Goal: Task Accomplishment & Management: Complete application form

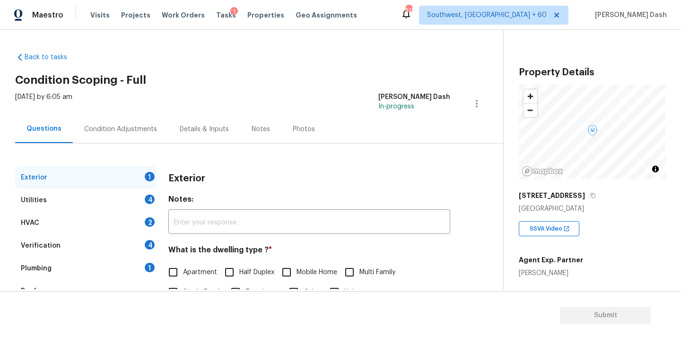
scroll to position [117, 0]
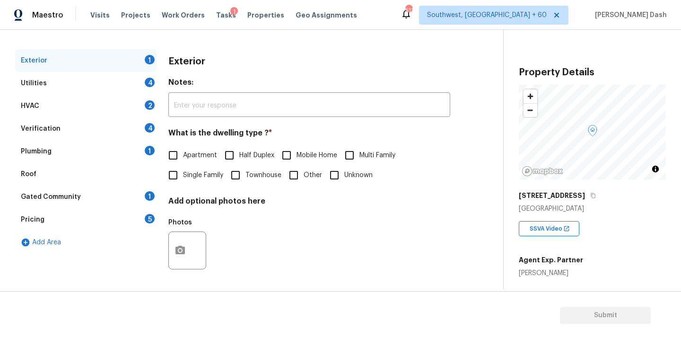
click at [201, 171] on span "Single Family" at bounding box center [203, 175] width 40 height 10
click at [183, 171] on input "Single Family" at bounding box center [173, 175] width 20 height 20
checkbox input "true"
click at [141, 77] on div "Utilities 4" at bounding box center [86, 83] width 142 height 23
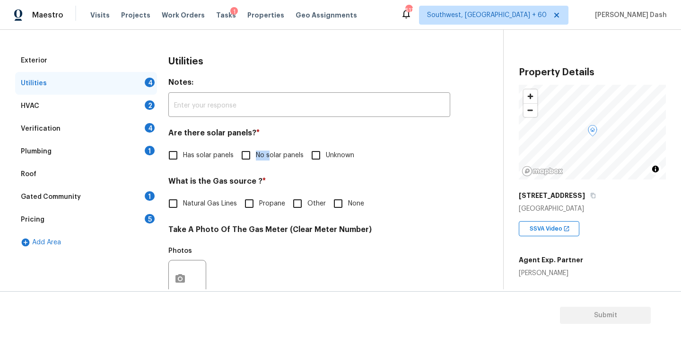
drag, startPoint x: 268, startPoint y: 150, endPoint x: 237, endPoint y: 184, distance: 45.5
click at [268, 150] on span "No solar panels" at bounding box center [280, 155] width 48 height 10
click at [303, 201] on input "Other" at bounding box center [298, 203] width 20 height 20
checkbox input "true"
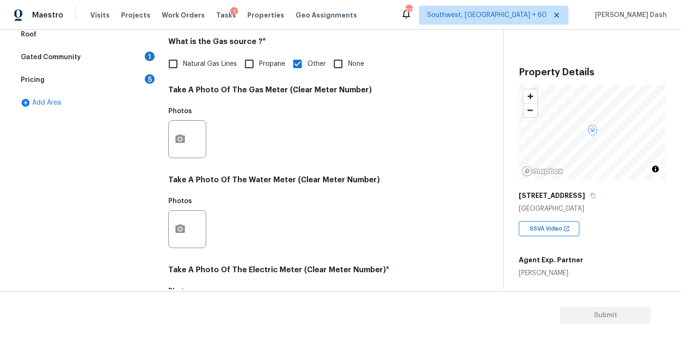
scroll to position [220, 0]
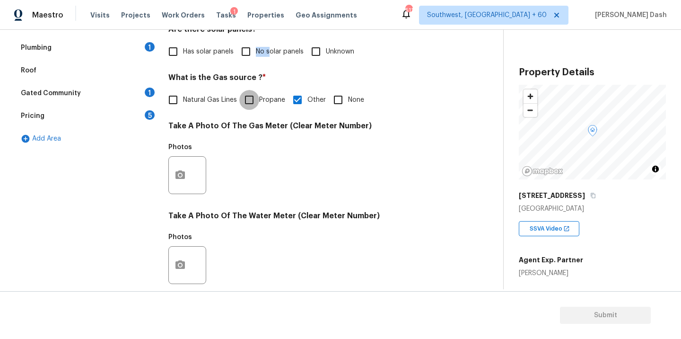
click at [244, 96] on input "Propane" at bounding box center [249, 100] width 20 height 20
checkbox input "true"
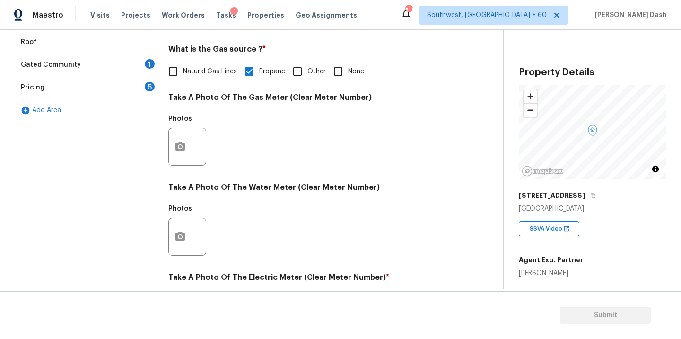
scroll to position [254, 0]
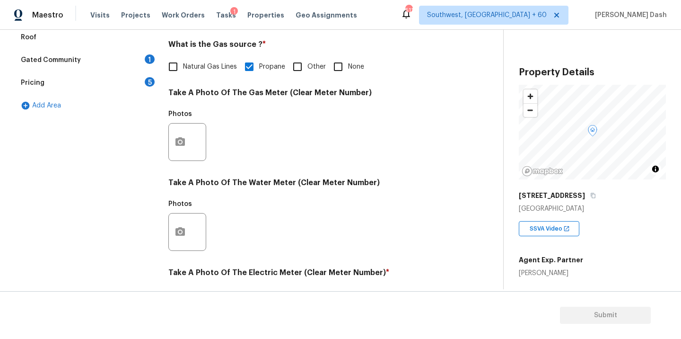
click at [295, 69] on input "Other" at bounding box center [298, 67] width 20 height 20
checkbox input "true"
checkbox input "false"
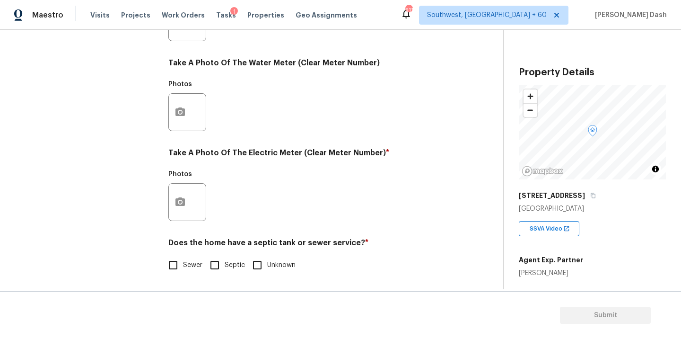
click at [177, 264] on input "Sewer" at bounding box center [173, 265] width 20 height 20
checkbox input "true"
click at [179, 201] on circle "button" at bounding box center [180, 202] width 3 height 3
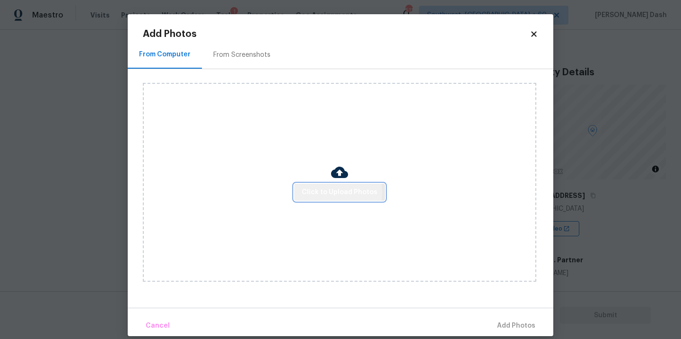
click at [324, 192] on span "Click to Upload Photos" at bounding box center [340, 192] width 76 height 12
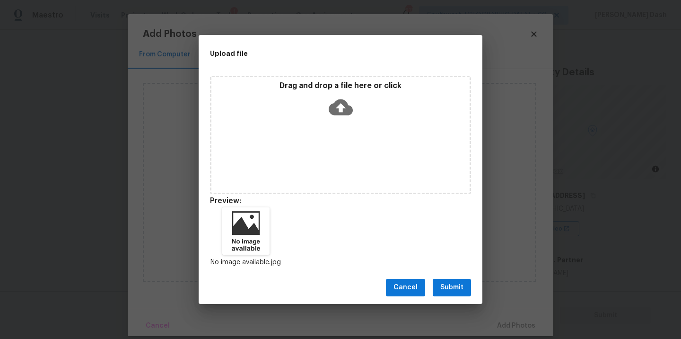
click at [442, 280] on button "Submit" at bounding box center [452, 288] width 38 height 18
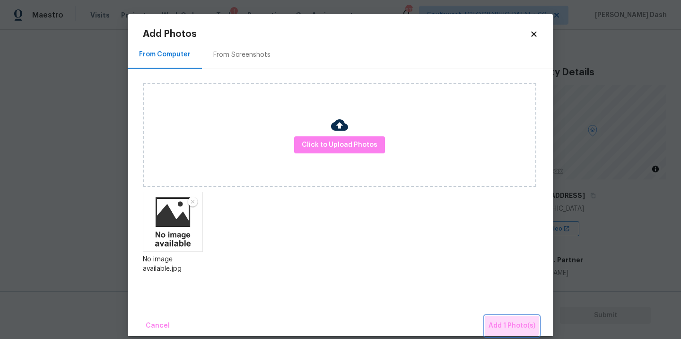
click at [497, 320] on span "Add 1 Photo(s)" at bounding box center [512, 326] width 47 height 12
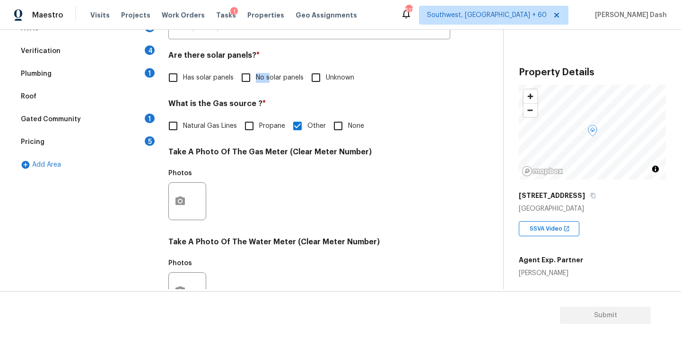
scroll to position [151, 0]
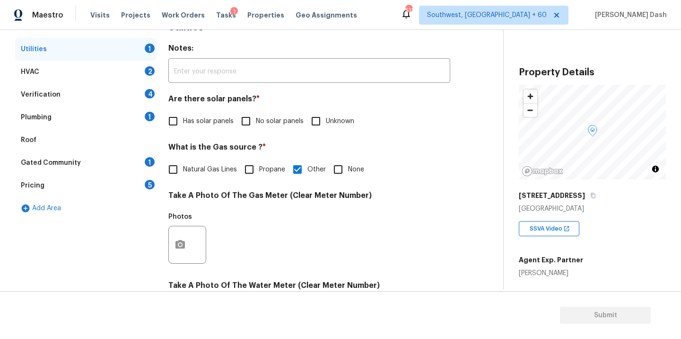
click at [85, 55] on div "Utilities 1" at bounding box center [86, 49] width 142 height 23
click at [264, 123] on span "No solar panels" at bounding box center [280, 121] width 48 height 10
click at [256, 123] on input "No solar panels" at bounding box center [246, 121] width 20 height 20
checkbox input "true"
click at [130, 67] on div "HVAC 2" at bounding box center [86, 72] width 142 height 23
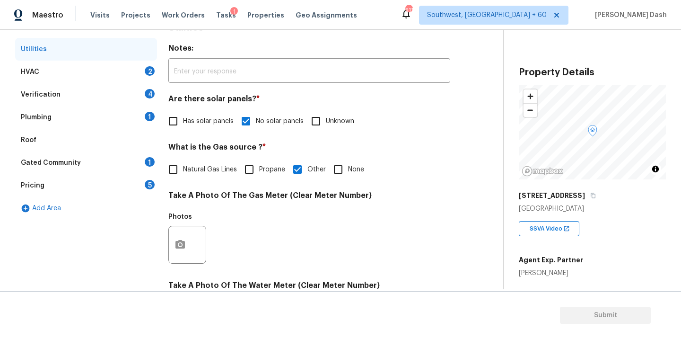
scroll to position [148, 0]
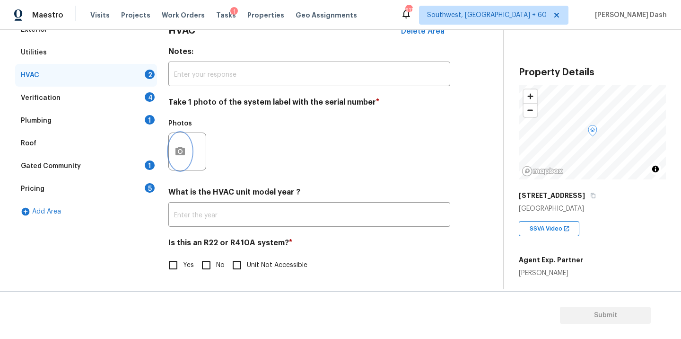
click at [182, 146] on icon "button" at bounding box center [180, 151] width 11 height 11
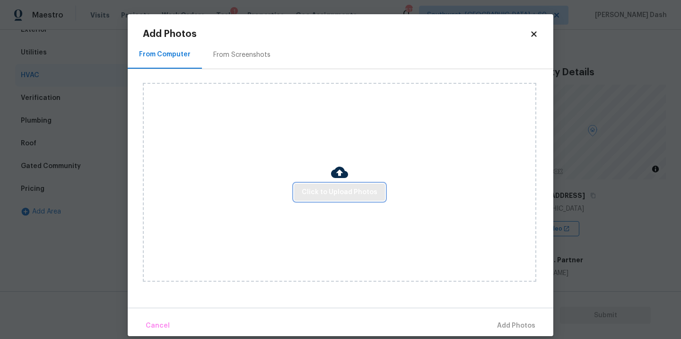
click at [347, 193] on span "Click to Upload Photos" at bounding box center [340, 192] width 76 height 12
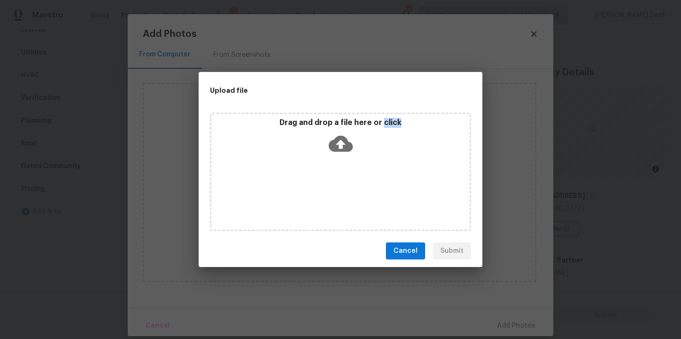
click at [347, 193] on div "Drag and drop a file here or click" at bounding box center [340, 172] width 261 height 118
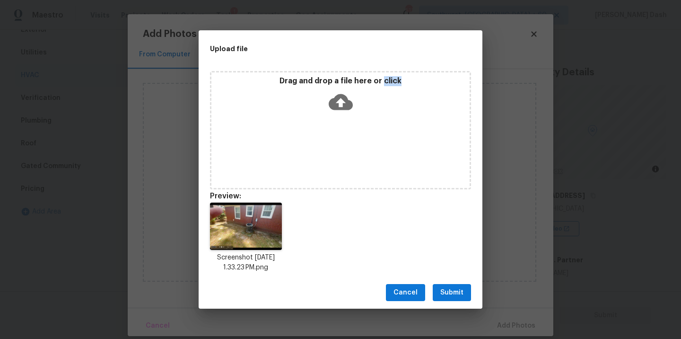
click at [456, 288] on span "Submit" at bounding box center [451, 293] width 23 height 12
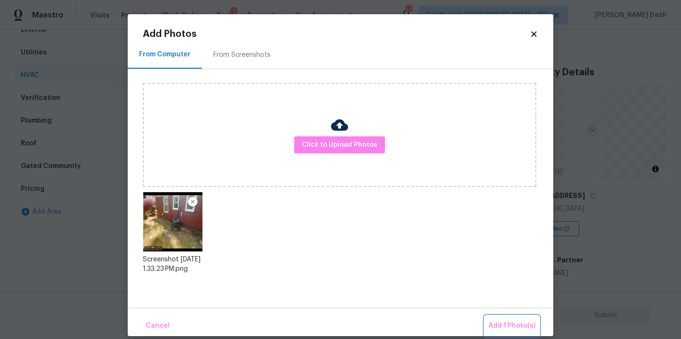
click at [515, 333] on button "Add 1 Photo(s)" at bounding box center [512, 325] width 54 height 20
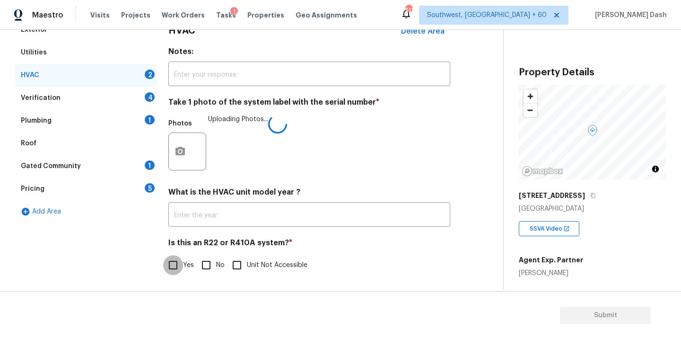
click at [175, 263] on input "Yes" at bounding box center [173, 265] width 20 height 20
checkbox input "true"
click at [130, 94] on div "Verification 4" at bounding box center [86, 98] width 142 height 23
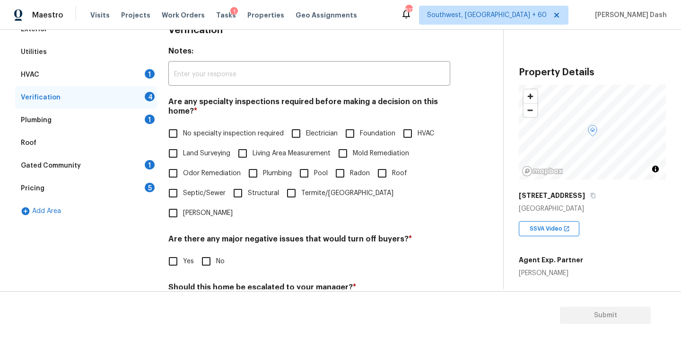
click at [131, 77] on div "HVAC 1" at bounding box center [86, 74] width 142 height 23
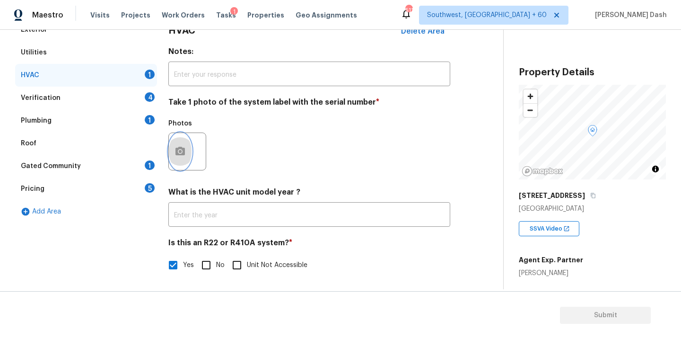
click at [182, 139] on button "button" at bounding box center [180, 151] width 23 height 37
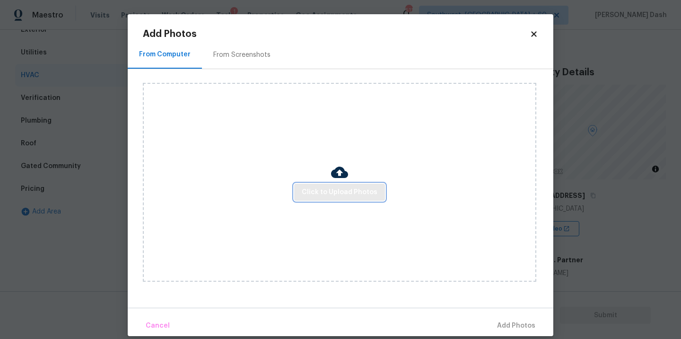
click at [315, 198] on button "Click to Upload Photos" at bounding box center [339, 193] width 91 height 18
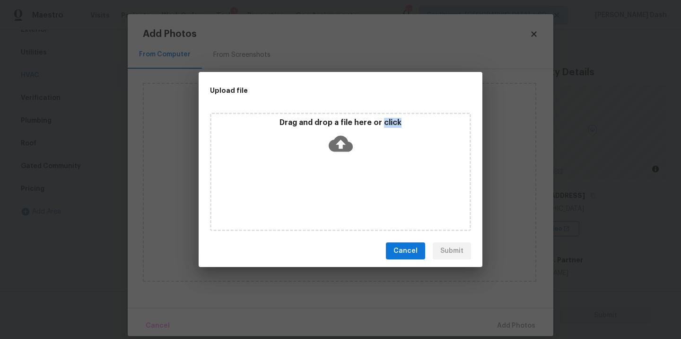
click at [315, 198] on div "Drag and drop a file here or click" at bounding box center [340, 172] width 261 height 118
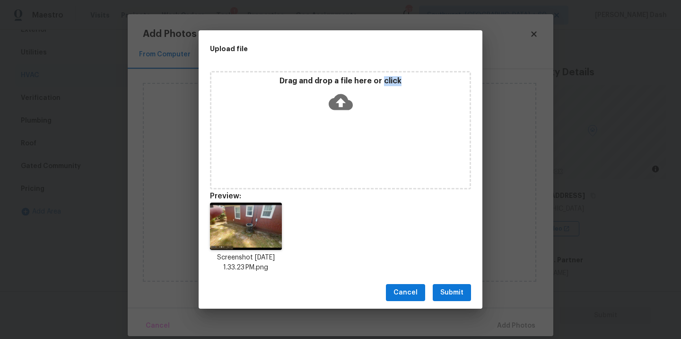
click at [450, 296] on span "Submit" at bounding box center [451, 293] width 23 height 12
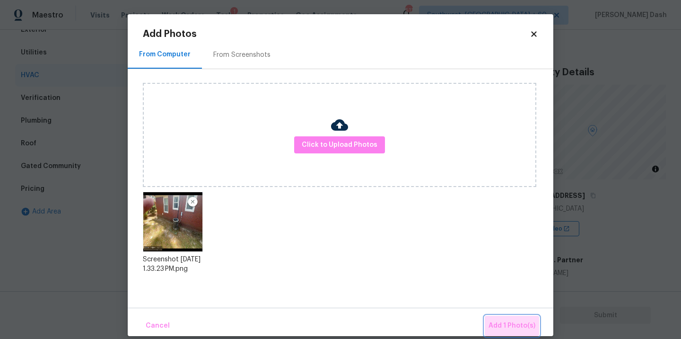
click at [515, 326] on span "Add 1 Photo(s)" at bounding box center [512, 326] width 47 height 12
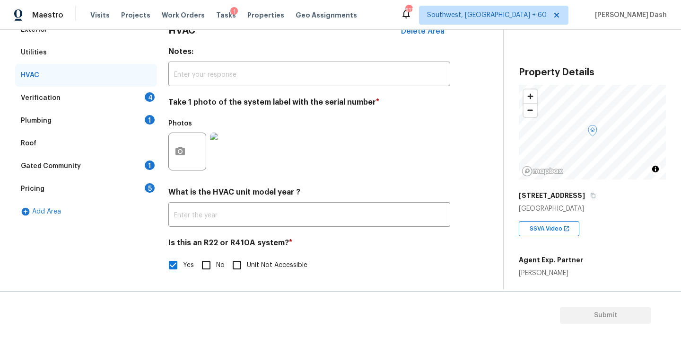
click at [129, 99] on div "Verification 4" at bounding box center [86, 98] width 142 height 23
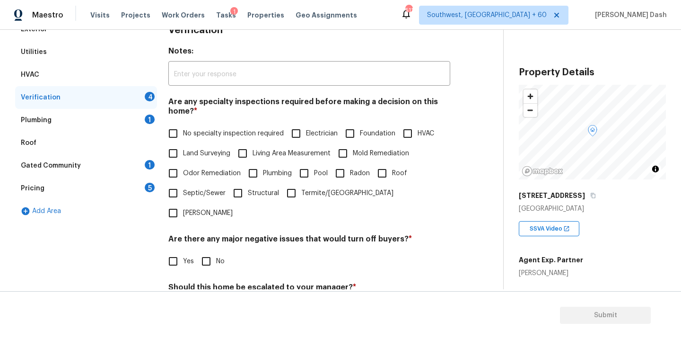
click at [184, 138] on span "No specialty inspection required" at bounding box center [233, 134] width 101 height 10
click at [183, 138] on input "No specialty inspection required" at bounding box center [173, 133] width 20 height 20
checkbox input "true"
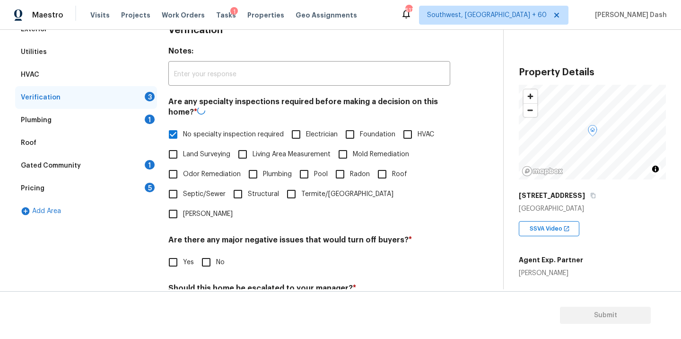
click at [216, 257] on span "No" at bounding box center [220, 262] width 9 height 10
click at [216, 252] on input "No" at bounding box center [206, 262] width 20 height 20
checkbox input "true"
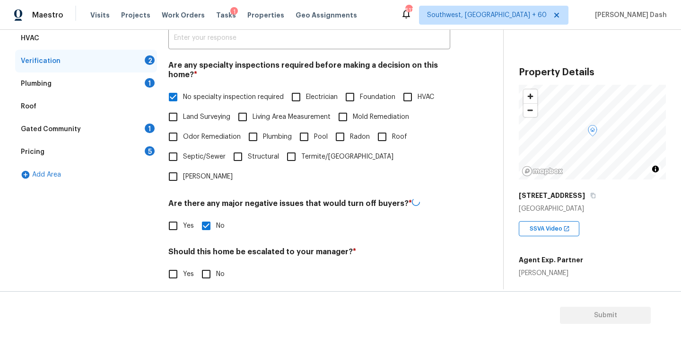
scroll to position [204, 0]
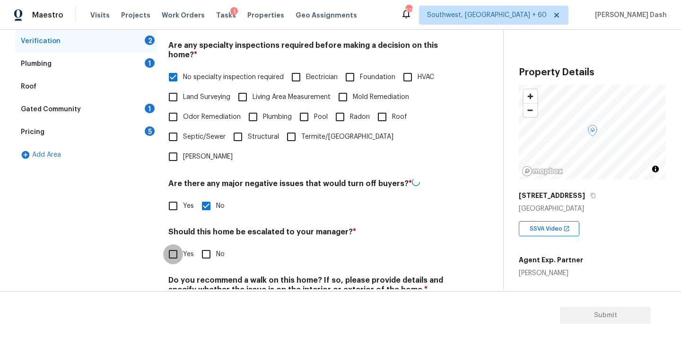
click at [174, 244] on input "Yes" at bounding box center [173, 254] width 20 height 20
checkbox input "true"
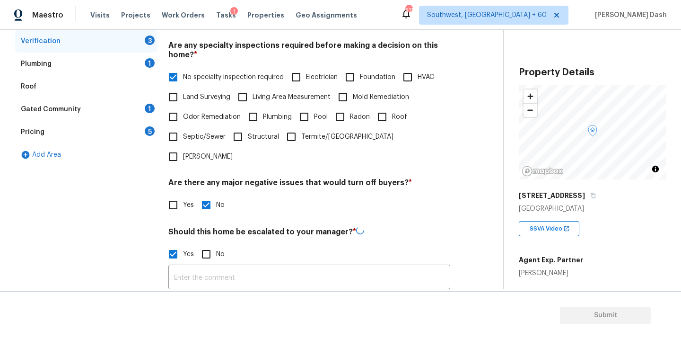
click at [216, 267] on input "text" at bounding box center [309, 278] width 282 height 22
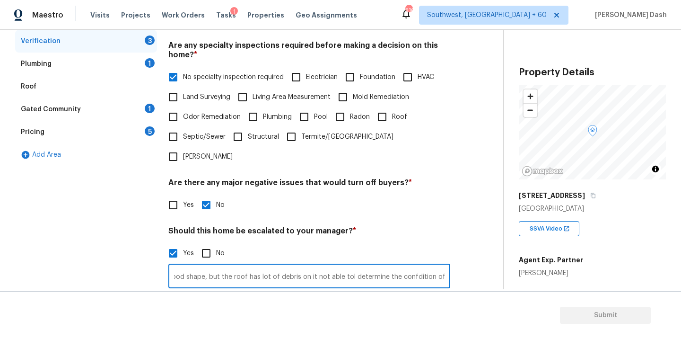
scroll to position [0, 102]
click at [422, 266] on input "The agent mentioned roof in good shape, but the roof has lot of debris on it no…" at bounding box center [309, 277] width 282 height 22
click at [366, 266] on input "The agent mentioned roof in good shape, but the roof has lot of debris on it no…" at bounding box center [309, 277] width 282 height 22
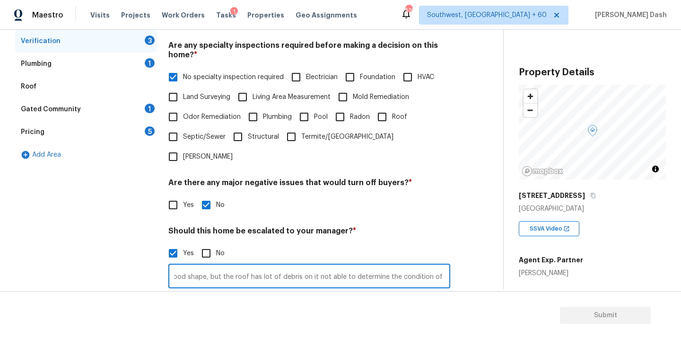
click at [447, 266] on input "The agent mentioned roof in good shape, but the roof has lot of debris on it no…" at bounding box center [309, 277] width 282 height 22
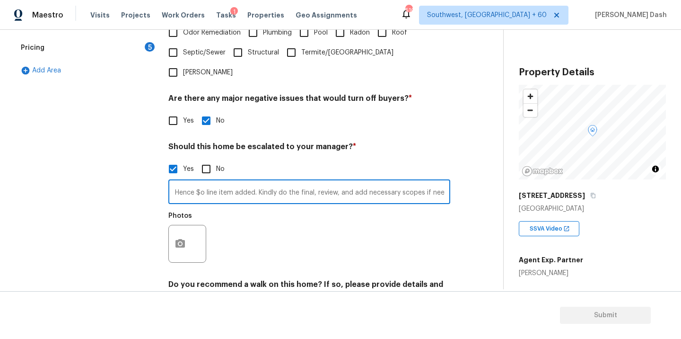
type input "The agent mentioned roof in good shape, but the roof has lot of debris on it no…"
click at [176, 239] on icon "button" at bounding box center [179, 243] width 9 height 9
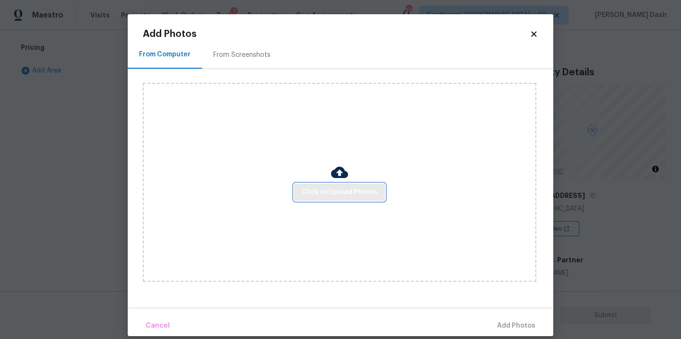
click at [364, 192] on span "Click to Upload Photos" at bounding box center [340, 192] width 76 height 12
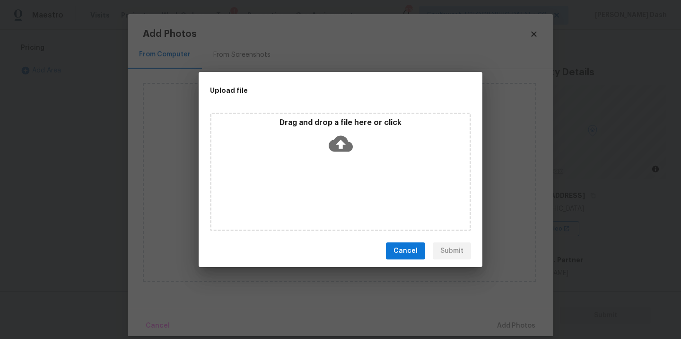
click at [364, 192] on div "Drag and drop a file here or click" at bounding box center [340, 172] width 261 height 118
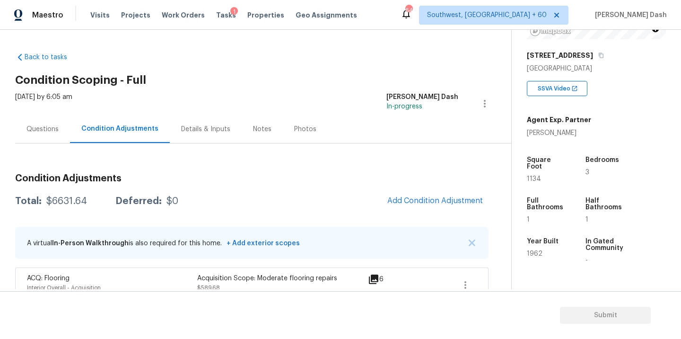
scroll to position [153, 0]
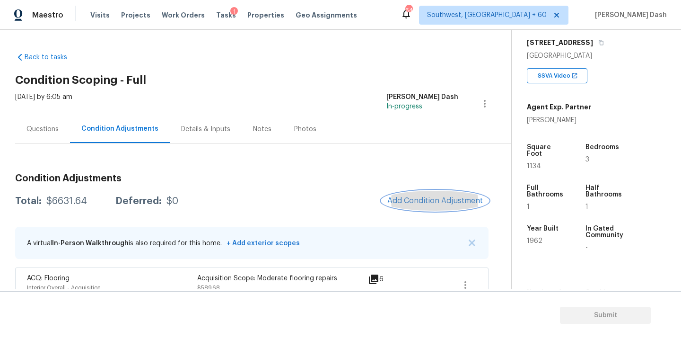
click at [419, 195] on button "Add Condition Adjustment" at bounding box center [435, 201] width 107 height 20
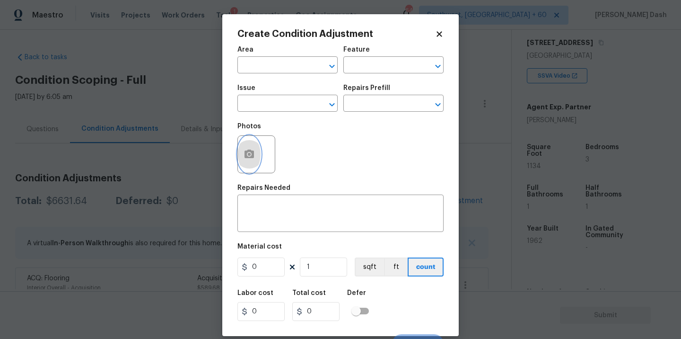
click at [250, 168] on button "button" at bounding box center [249, 154] width 23 height 37
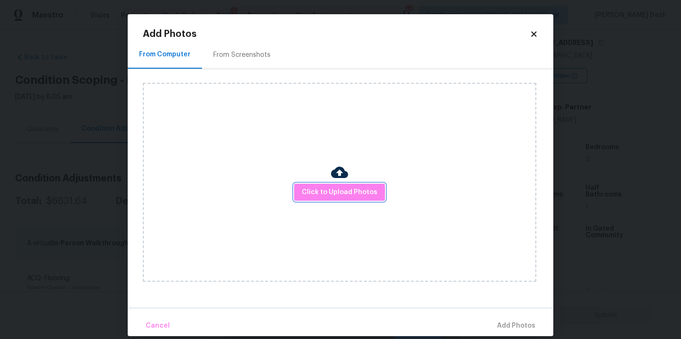
click at [361, 197] on span "Click to Upload Photos" at bounding box center [340, 192] width 76 height 12
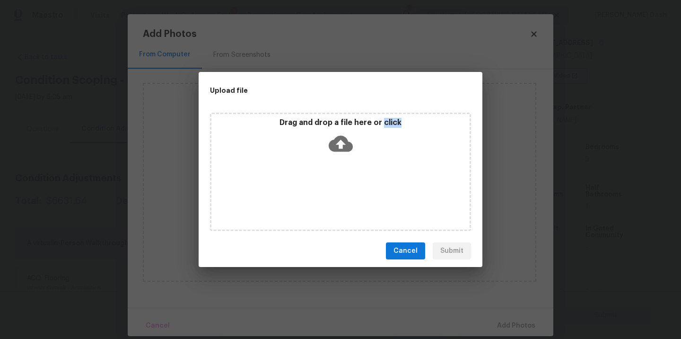
click at [361, 197] on div "Drag and drop a file here or click" at bounding box center [340, 172] width 261 height 118
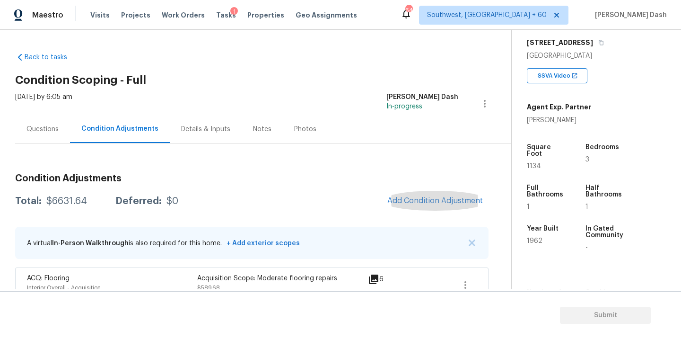
click at [76, 203] on div "$6631.64" at bounding box center [66, 200] width 41 height 9
copy div "$6631.64"
click at [43, 124] on div "Questions" at bounding box center [42, 128] width 32 height 9
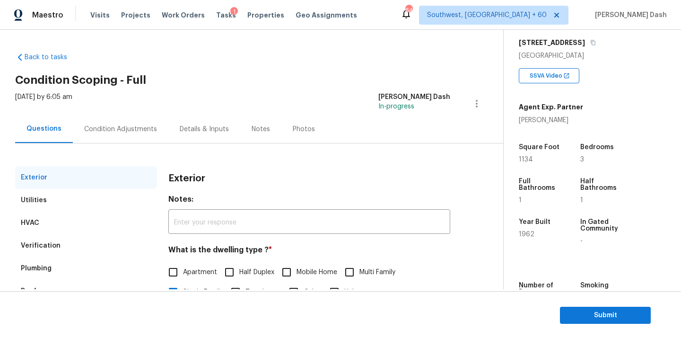
scroll to position [76, 0]
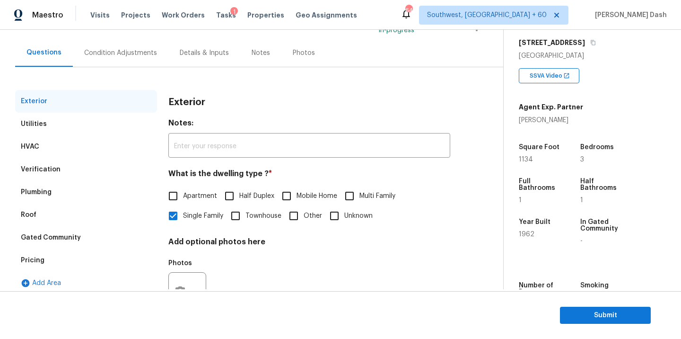
click at [44, 258] on div "Pricing" at bounding box center [86, 260] width 142 height 23
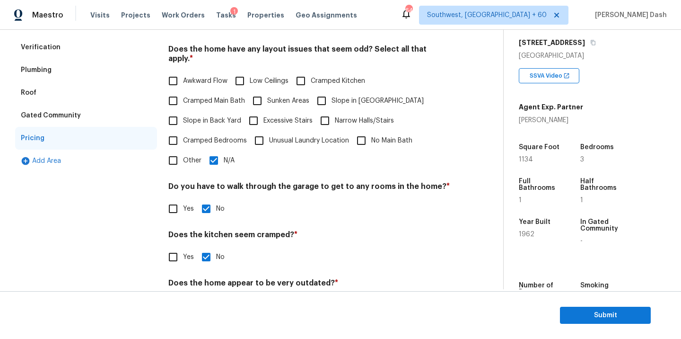
scroll to position [212, 0]
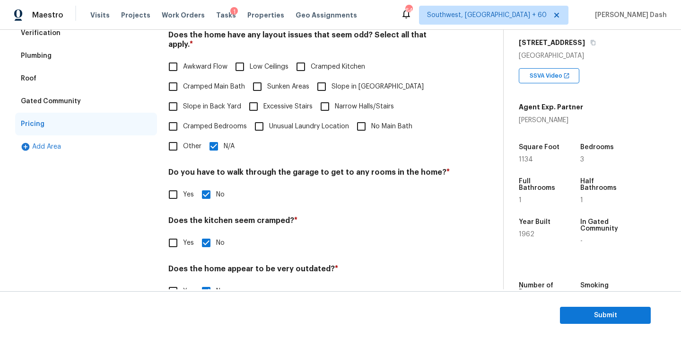
click at [51, 53] on div "Plumbing" at bounding box center [36, 55] width 31 height 9
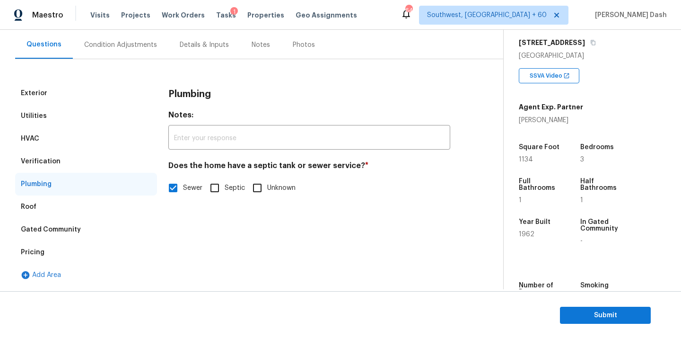
click at [58, 33] on div "Questions" at bounding box center [44, 45] width 58 height 28
click at [48, 157] on div "Verification" at bounding box center [41, 161] width 40 height 9
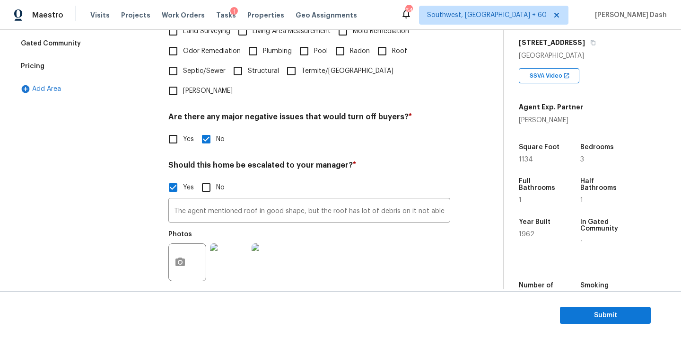
scroll to position [310, 0]
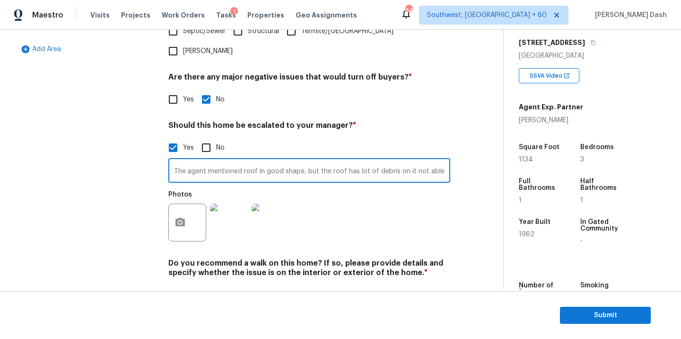
click at [294, 160] on input "The agent mentioned roof in good shape, but the roof has lot of debris on it no…" at bounding box center [309, 171] width 282 height 22
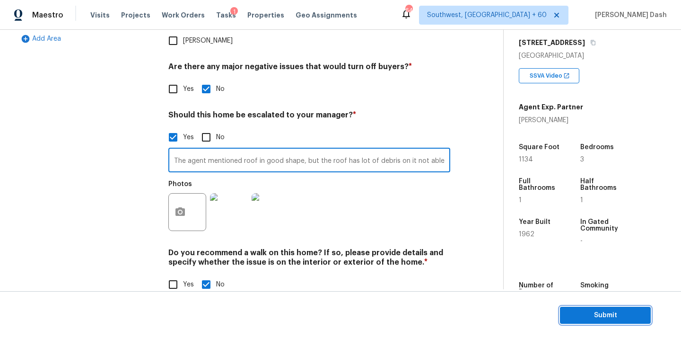
click at [583, 314] on span "Submit" at bounding box center [606, 315] width 76 height 12
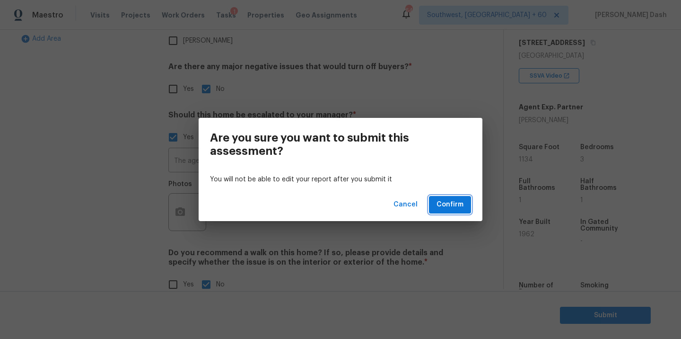
click at [454, 205] on span "Confirm" at bounding box center [450, 205] width 27 height 12
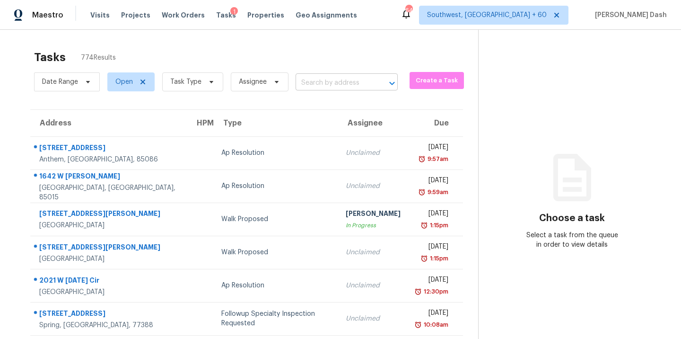
click at [298, 82] on input "text" at bounding box center [334, 83] width 76 height 15
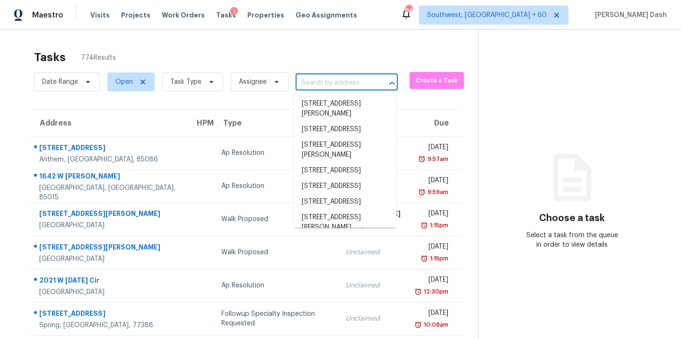
paste input "219 S Corona Ave, Clearwater, FL 33765"
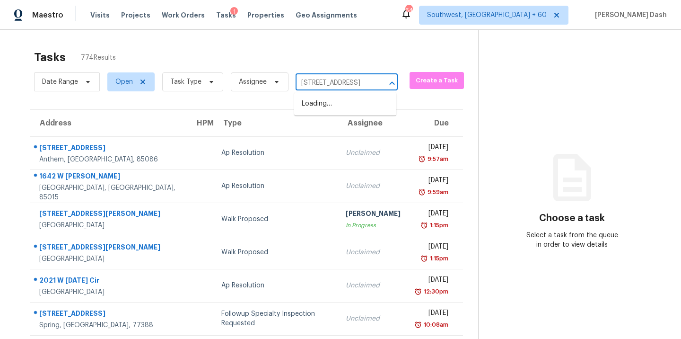
type input "219 S Corona Ave"
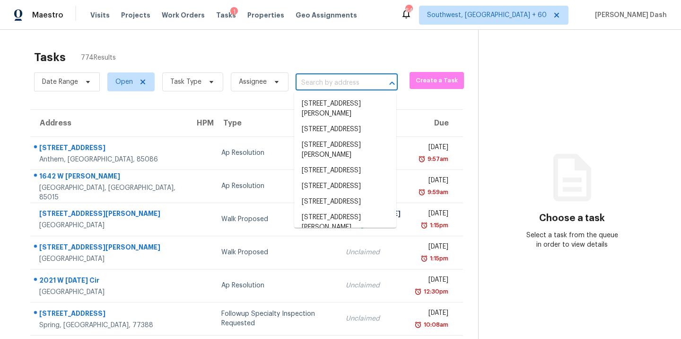
paste input "219 S Corona Ave, Clearwater, FL 33765"
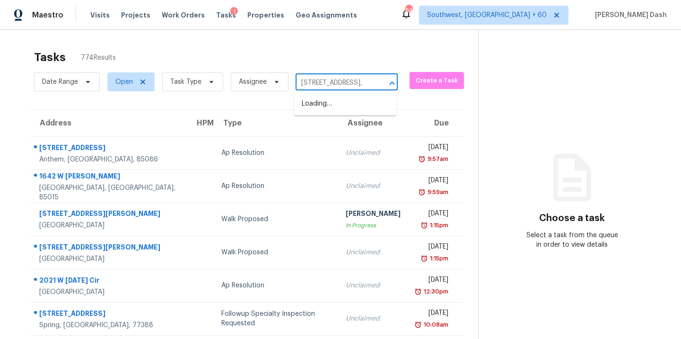
type input "219 S Corona Ave, Clearwater"
click at [330, 107] on li "219 S Corona Ave, Clearwater, FL 33765" at bounding box center [345, 104] width 102 height 16
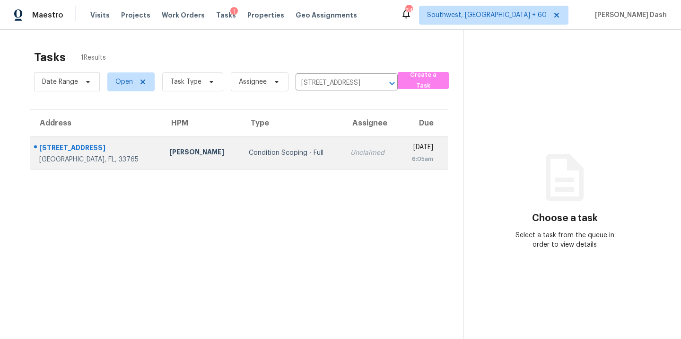
click at [249, 154] on div "Condition Scoping - Full" at bounding box center [292, 152] width 87 height 9
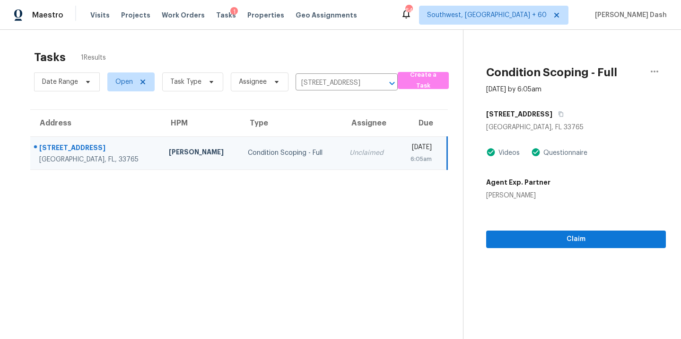
click at [608, 250] on section "Condition Scoping - Full Sep 22nd 2025 by 6:05am 219 S Corona Ave Clearwater, F…" at bounding box center [564, 199] width 203 height 339
click at [607, 242] on span "Claim" at bounding box center [576, 239] width 165 height 12
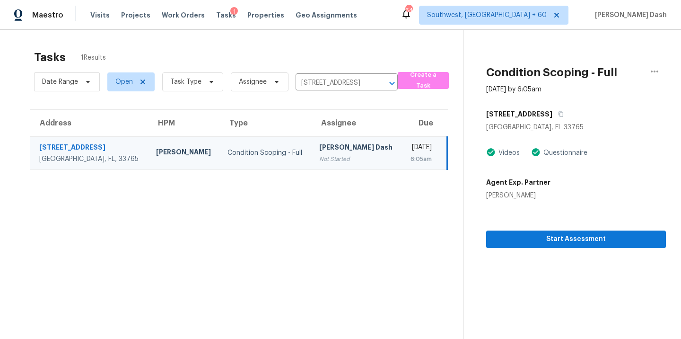
click at [322, 156] on div "Not Started" at bounding box center [356, 158] width 75 height 9
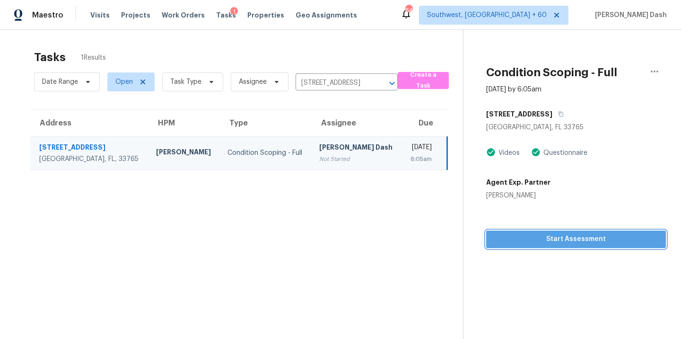
click at [551, 242] on span "Start Assessment" at bounding box center [576, 239] width 165 height 12
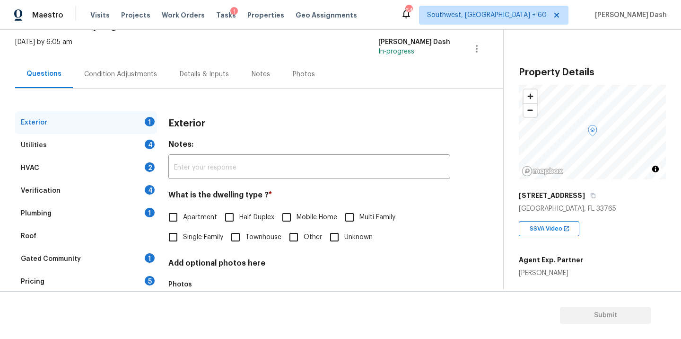
scroll to position [108, 0]
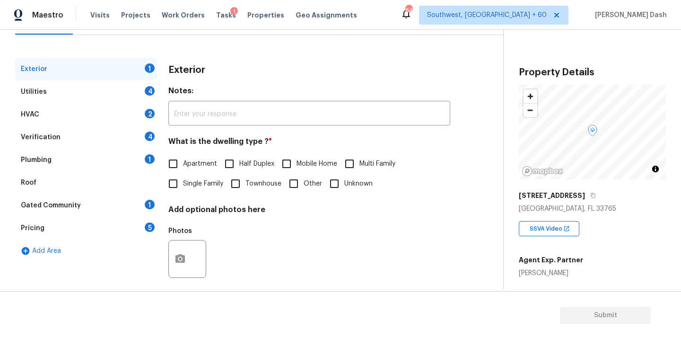
click at [186, 184] on span "Single Family" at bounding box center [203, 184] width 40 height 10
click at [183, 184] on input "Single Family" at bounding box center [173, 184] width 20 height 20
checkbox input "true"
click at [140, 91] on div "Utilities 4" at bounding box center [86, 91] width 142 height 23
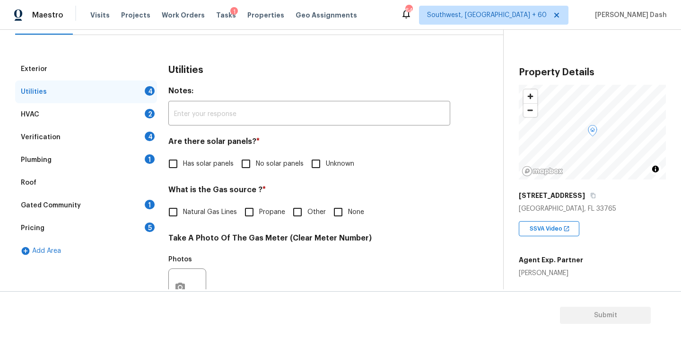
click at [256, 165] on span "No solar panels" at bounding box center [280, 164] width 48 height 10
click at [256, 165] on input "No solar panels" at bounding box center [246, 164] width 20 height 20
checkbox input "true"
click at [309, 210] on span "Other" at bounding box center [316, 213] width 18 height 10
click at [307, 210] on input "Other" at bounding box center [298, 213] width 20 height 20
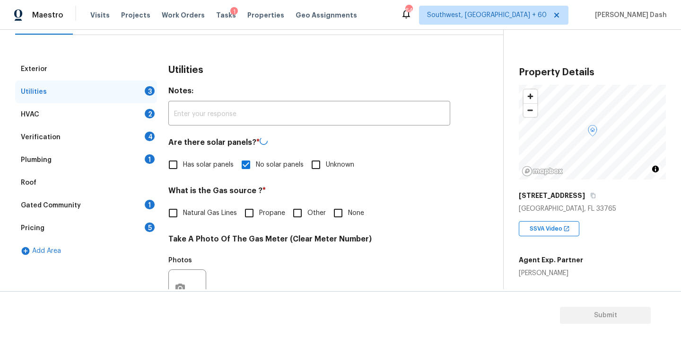
checkbox input "true"
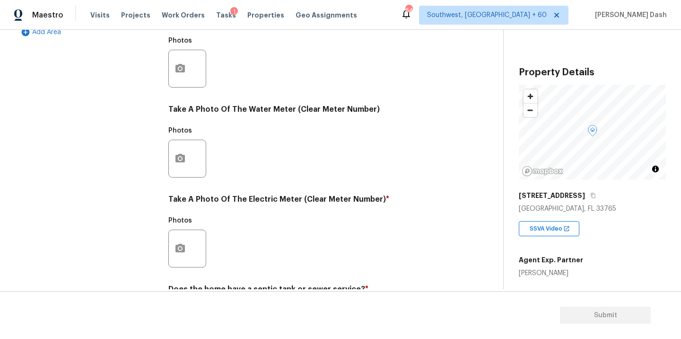
scroll to position [367, 0]
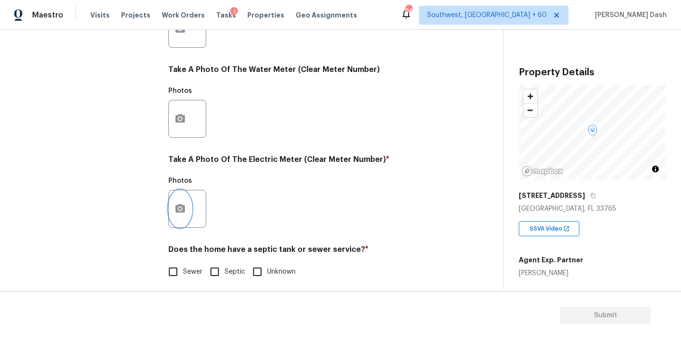
click at [182, 203] on icon "button" at bounding box center [180, 208] width 11 height 11
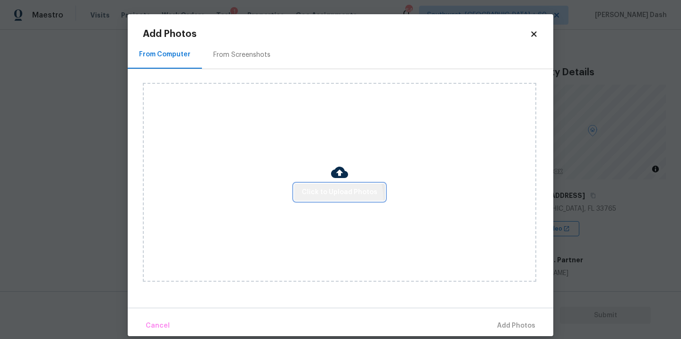
click at [332, 198] on button "Click to Upload Photos" at bounding box center [339, 193] width 91 height 18
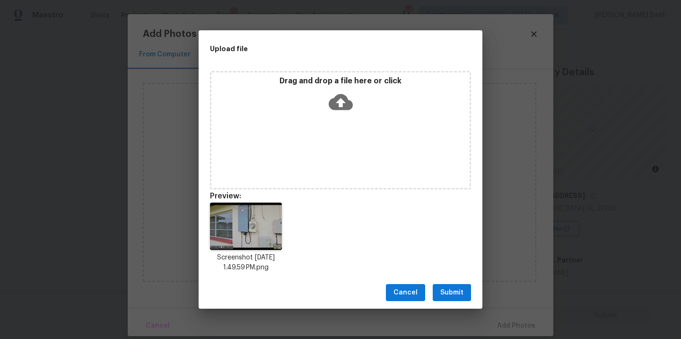
click at [445, 298] on span "Submit" at bounding box center [451, 293] width 23 height 12
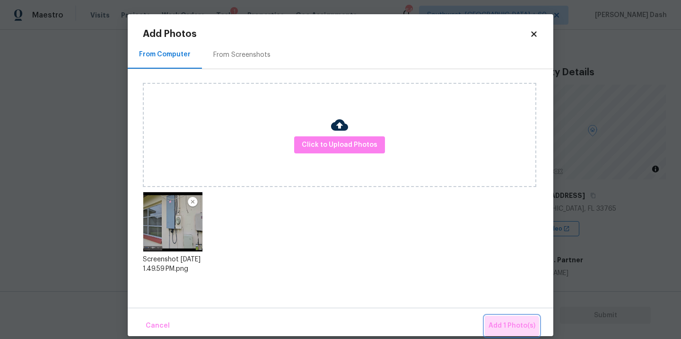
click at [512, 333] on button "Add 1 Photo(s)" at bounding box center [512, 325] width 54 height 20
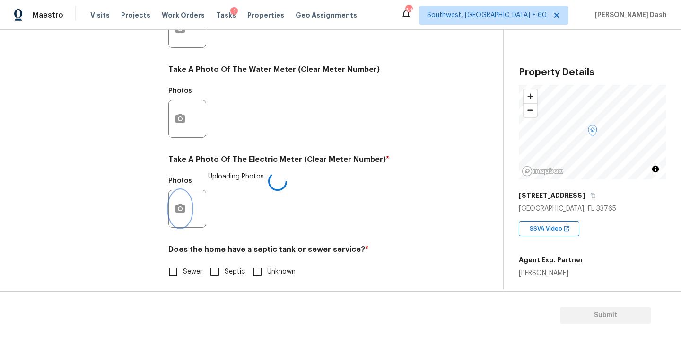
scroll to position [373, 0]
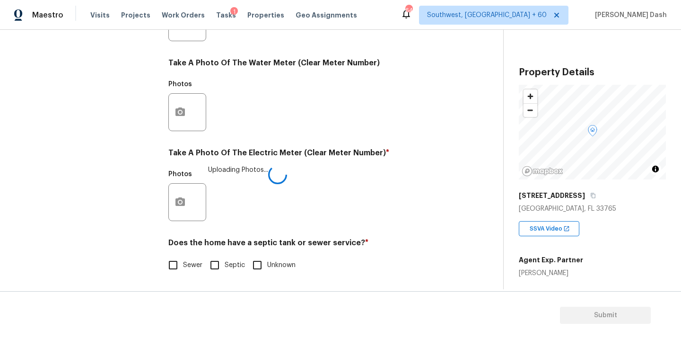
click at [188, 265] on span "Sewer" at bounding box center [192, 265] width 19 height 10
click at [183, 265] on input "Sewer" at bounding box center [173, 265] width 20 height 20
checkbox input "true"
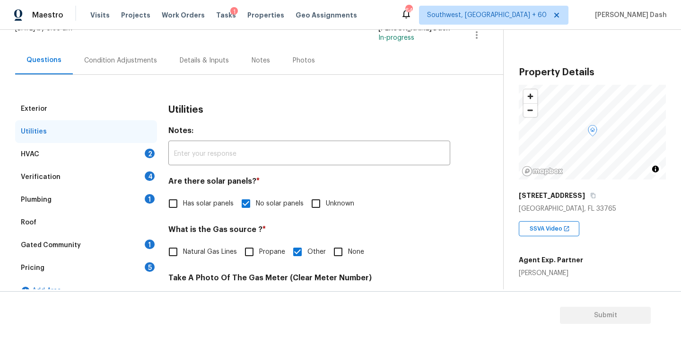
scroll to position [42, 0]
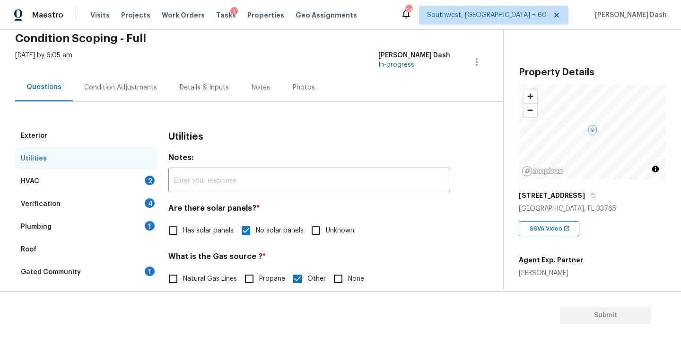
click at [141, 182] on div "HVAC 2" at bounding box center [86, 181] width 142 height 23
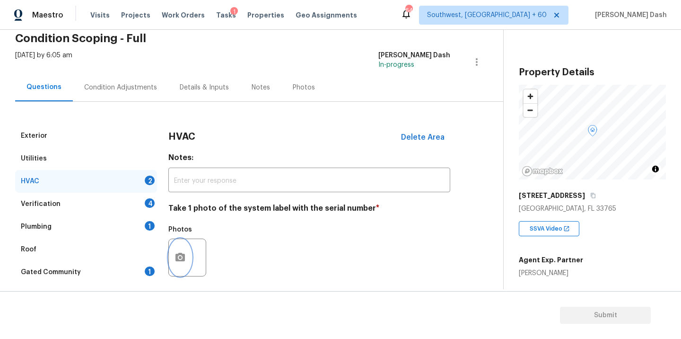
click at [185, 252] on icon "button" at bounding box center [180, 257] width 11 height 11
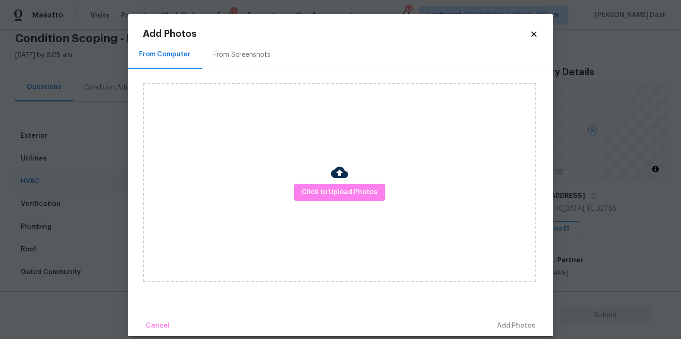
scroll to position [11, 0]
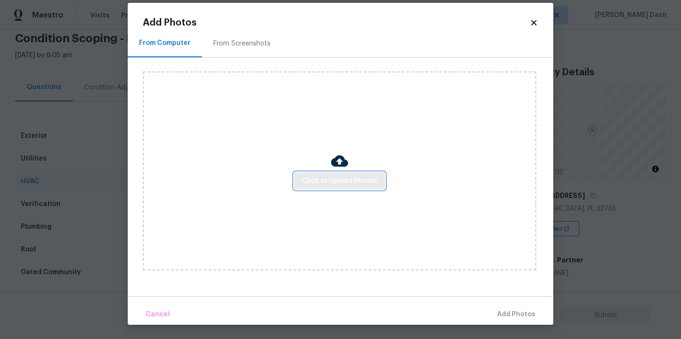
click at [310, 183] on span "Click to Upload Photos" at bounding box center [340, 181] width 76 height 12
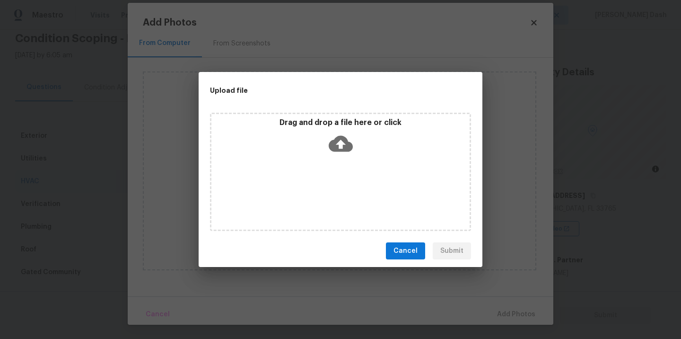
click at [310, 183] on div "Drag and drop a file here or click" at bounding box center [340, 172] width 261 height 118
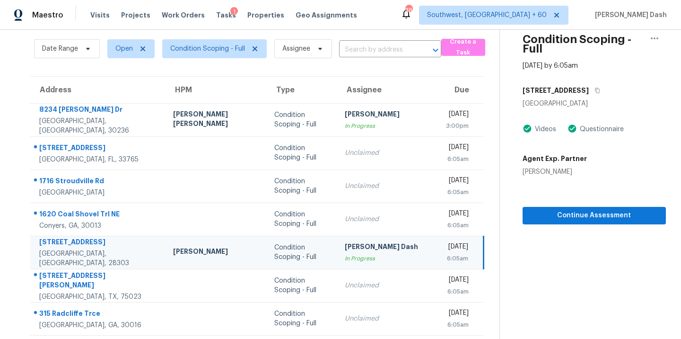
scroll to position [34, 0]
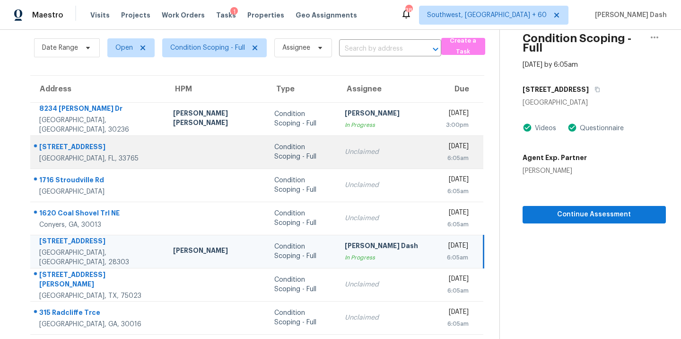
click at [274, 152] on div "Condition Scoping - Full" at bounding box center [301, 151] width 55 height 19
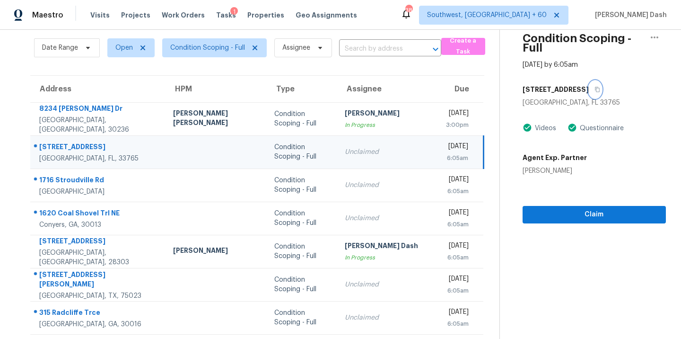
click at [595, 87] on icon "button" at bounding box center [598, 90] width 6 height 6
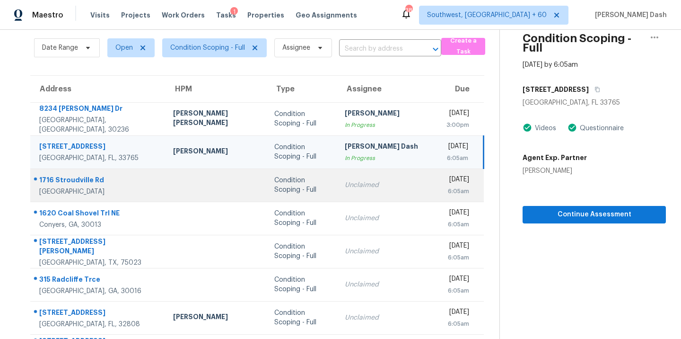
click at [274, 178] on div "Condition Scoping - Full" at bounding box center [301, 184] width 55 height 19
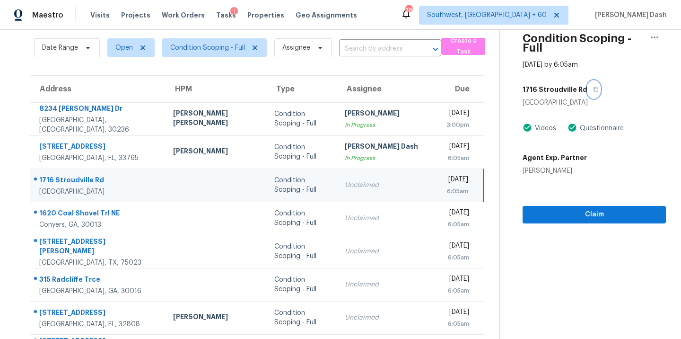
click at [587, 85] on button "button" at bounding box center [593, 89] width 13 height 17
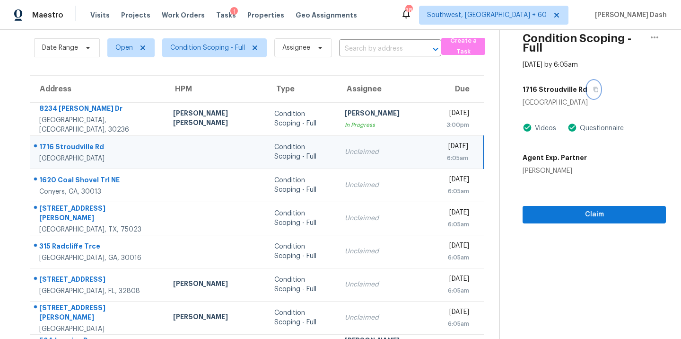
scroll to position [0, 0]
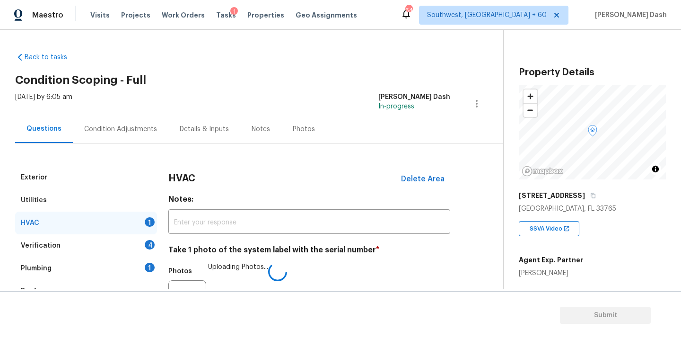
scroll to position [148, 0]
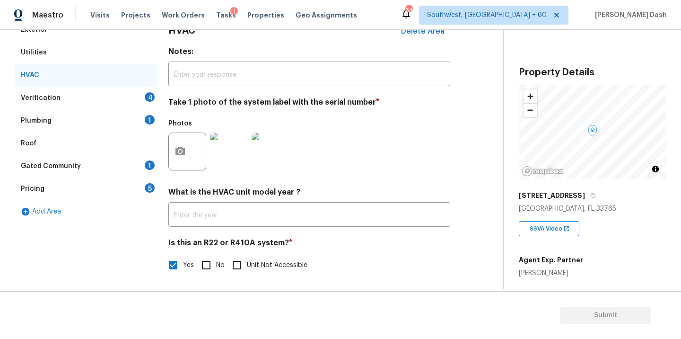
click at [143, 108] on div "Verification 4" at bounding box center [86, 98] width 142 height 23
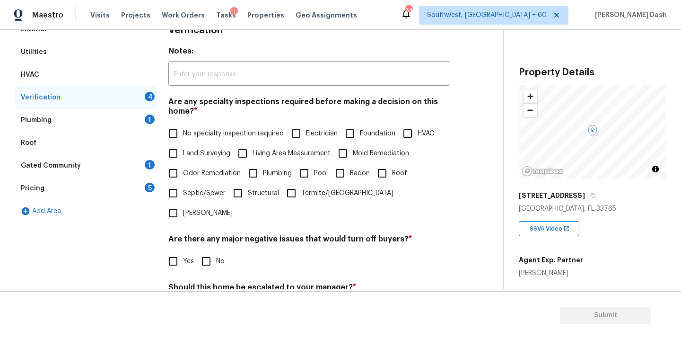
click at [220, 133] on span "No specialty inspection required" at bounding box center [233, 134] width 101 height 10
click at [183, 133] on input "No specialty inspection required" at bounding box center [173, 133] width 20 height 20
checkbox input "true"
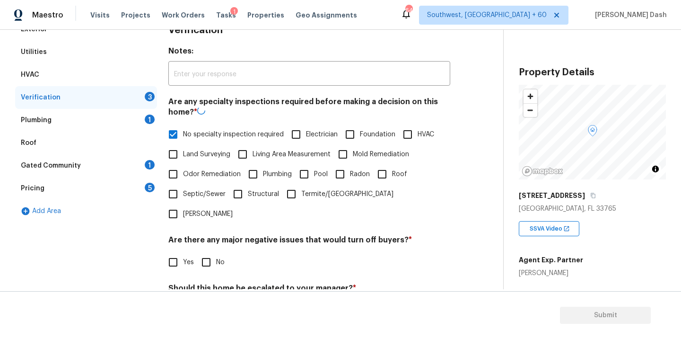
click at [214, 252] on input "No" at bounding box center [206, 262] width 20 height 20
checkbox input "true"
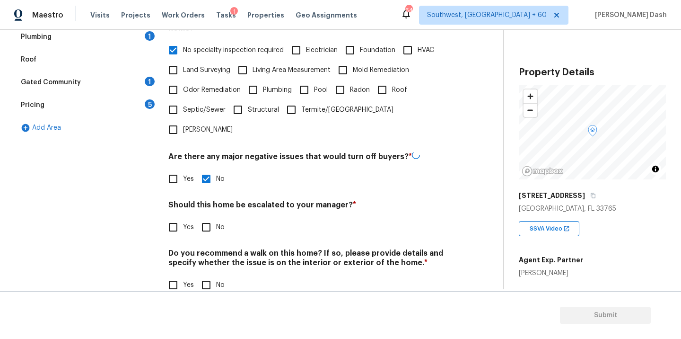
scroll to position [230, 0]
click at [355, 44] on input "Foundation" at bounding box center [350, 51] width 20 height 20
checkbox input "true"
drag, startPoint x: 178, startPoint y: 53, endPoint x: 178, endPoint y: 73, distance: 19.9
click at [178, 53] on input "No specialty inspection required" at bounding box center [173, 51] width 20 height 20
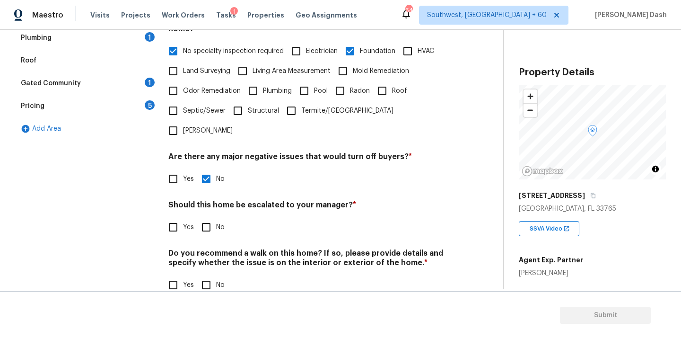
checkbox input "false"
click at [174, 217] on input "Yes" at bounding box center [173, 227] width 20 height 20
checkbox input "true"
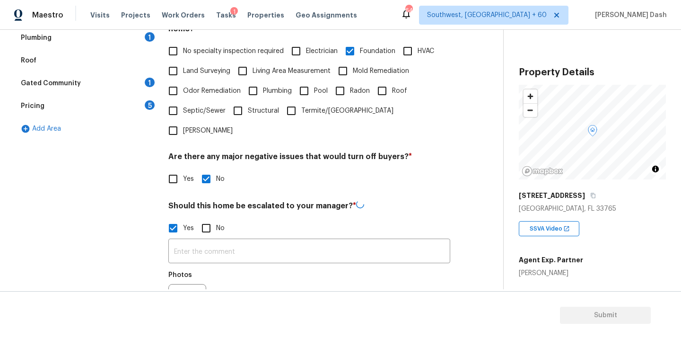
click at [220, 241] on input "text" at bounding box center [309, 252] width 282 height 22
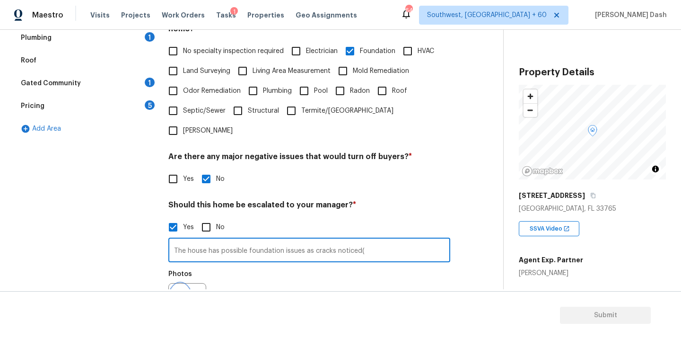
click at [178, 283] on button "button" at bounding box center [180, 301] width 23 height 37
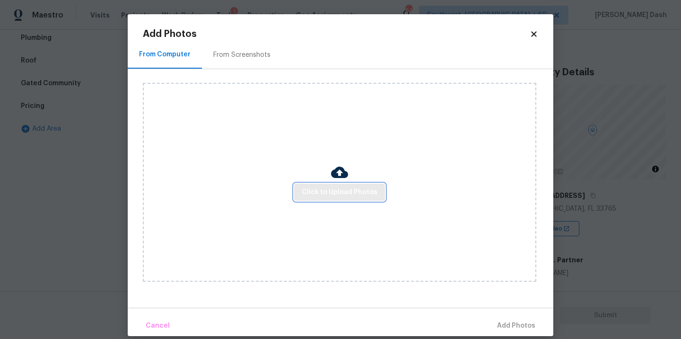
click at [315, 199] on button "Click to Upload Photos" at bounding box center [339, 193] width 91 height 18
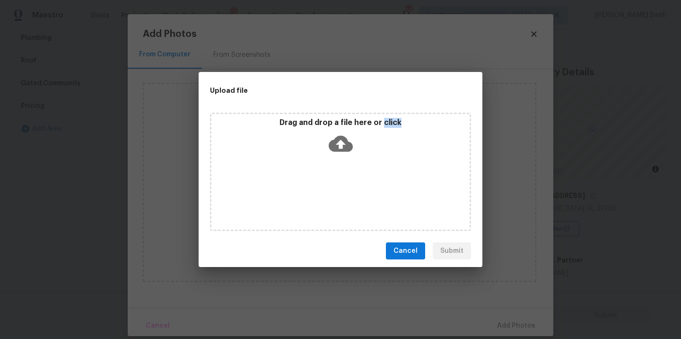
click at [315, 199] on div "Drag and drop a file here or click" at bounding box center [340, 172] width 261 height 118
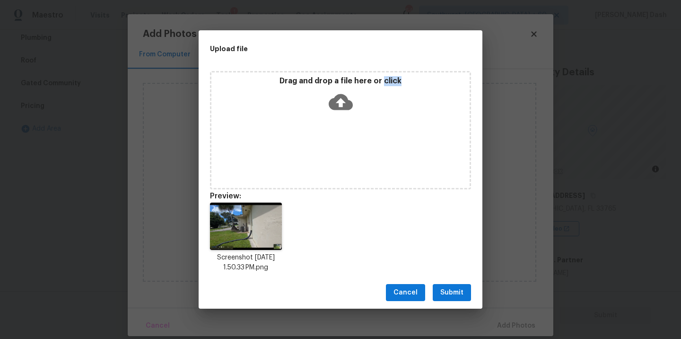
click at [456, 293] on span "Submit" at bounding box center [451, 293] width 23 height 12
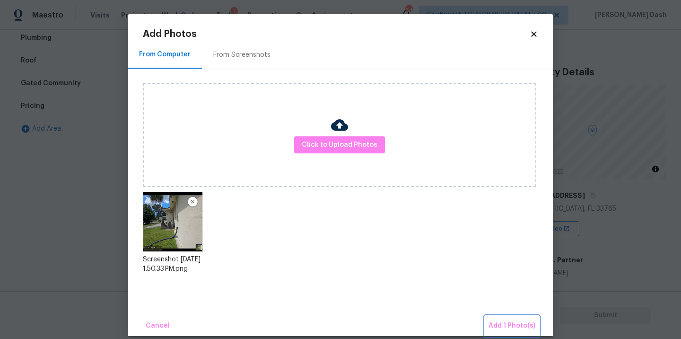
click at [513, 324] on span "Add 1 Photo(s)" at bounding box center [512, 326] width 47 height 12
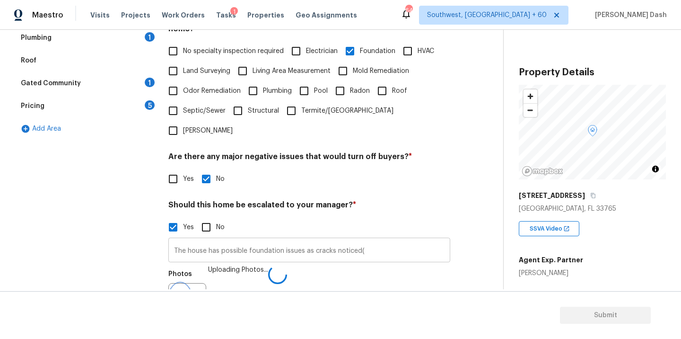
scroll to position [242, 0]
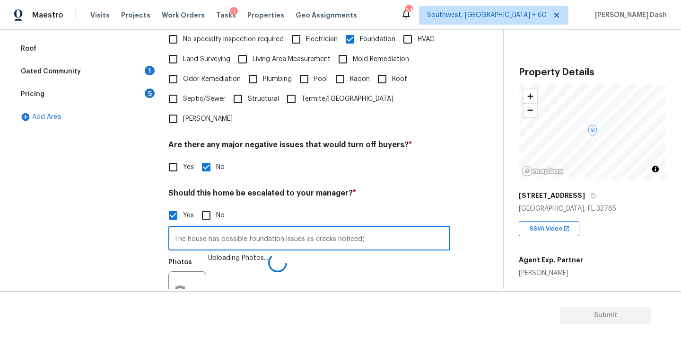
click at [380, 228] on input "The house has possible foundation issues as cracks noticed(" at bounding box center [309, 239] width 282 height 22
drag, startPoint x: 376, startPoint y: 220, endPoint x: 429, endPoint y: 220, distance: 53.0
click at [429, 228] on input "The house has possible foundation issues as cracks noticed(2.11). Needs review." at bounding box center [309, 239] width 282 height 22
click at [386, 228] on input "The house has possible foundation issues as cracks noticed(2.11). Teh agent men…" at bounding box center [309, 239] width 282 height 22
click at [412, 228] on input "The house has possible foundation issues as cracks noticed(2.11). The agent men…" at bounding box center [309, 239] width 282 height 22
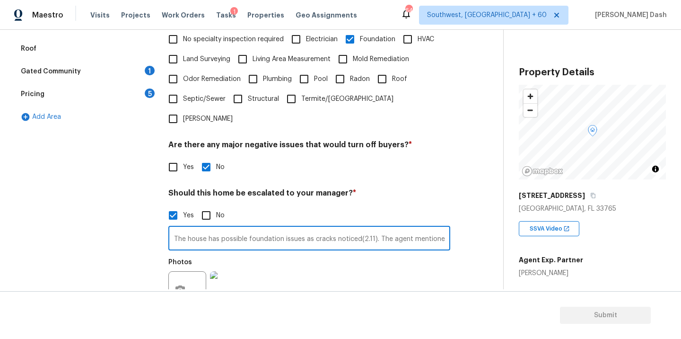
click at [443, 228] on input "The house has possible foundation issues as cracks noticed(2.11). The agent men…" at bounding box center [309, 239] width 282 height 22
paste input "Everything is orignal inside. Need to be a complete flip great corner lot in a …"
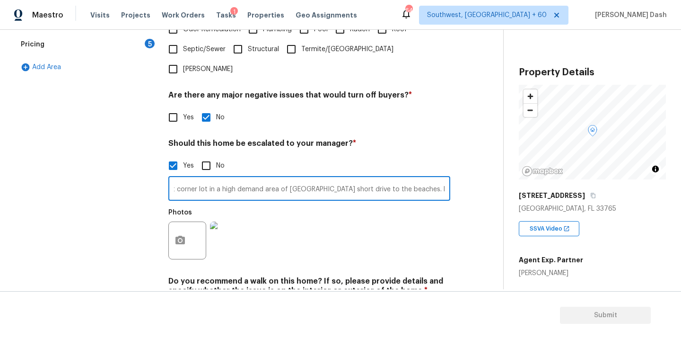
scroll to position [316, 0]
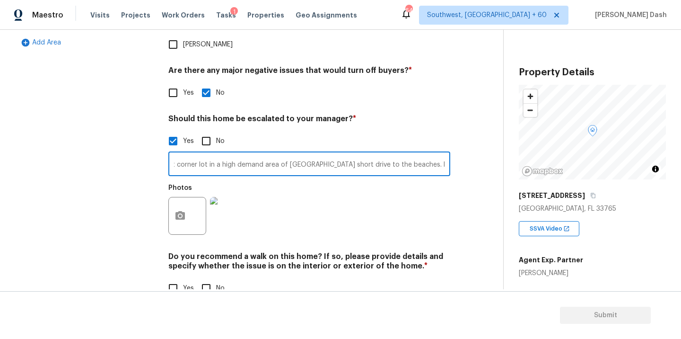
type input "The house has possible foundation issues as cracks noticed(2.11). The agent men…"
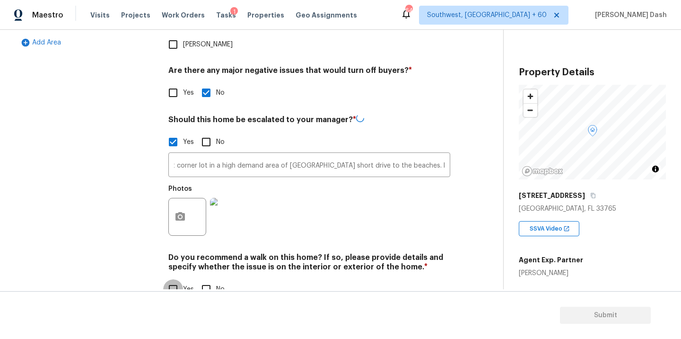
click at [179, 279] on input "Yes" at bounding box center [173, 289] width 20 height 20
checkbox input "true"
click at [213, 279] on input "No" at bounding box center [206, 289] width 20 height 20
checkbox input "true"
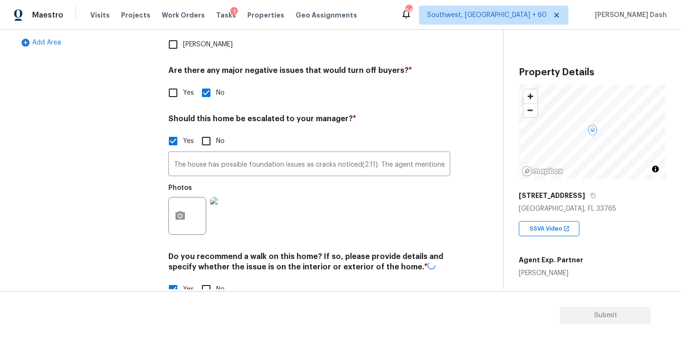
checkbox input "false"
click at [124, 166] on div "Exterior Utilities HVAC Verification Plumbing 1 Roof Gated Community 1 Pricing …" at bounding box center [86, 80] width 142 height 460
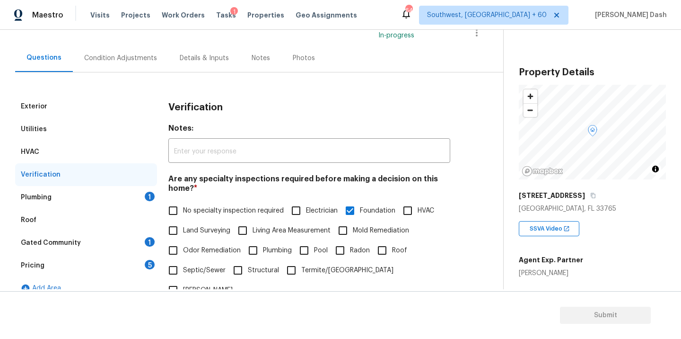
click at [143, 188] on div "Plumbing 1" at bounding box center [86, 197] width 142 height 23
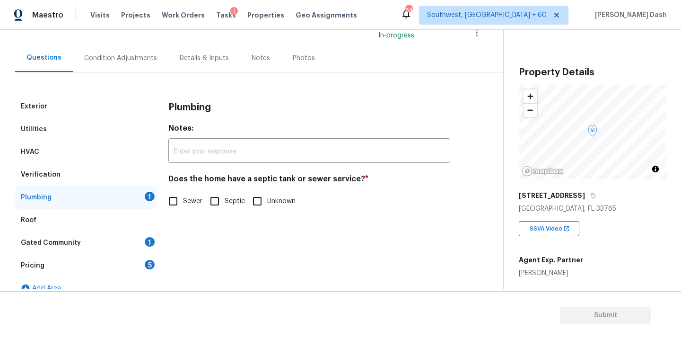
click at [187, 205] on span "Sewer" at bounding box center [192, 201] width 19 height 10
click at [183, 205] on input "Sewer" at bounding box center [173, 201] width 20 height 20
checkbox input "true"
click at [143, 239] on div "Gated Community 1" at bounding box center [86, 242] width 142 height 23
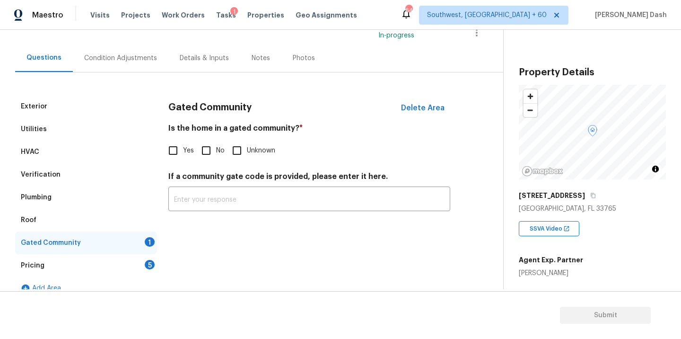
click at [207, 145] on input "No" at bounding box center [206, 150] width 20 height 20
checkbox input "true"
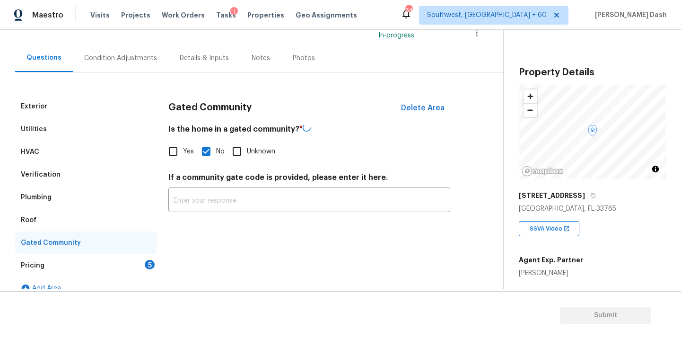
click at [142, 256] on div "Pricing 5" at bounding box center [86, 265] width 142 height 23
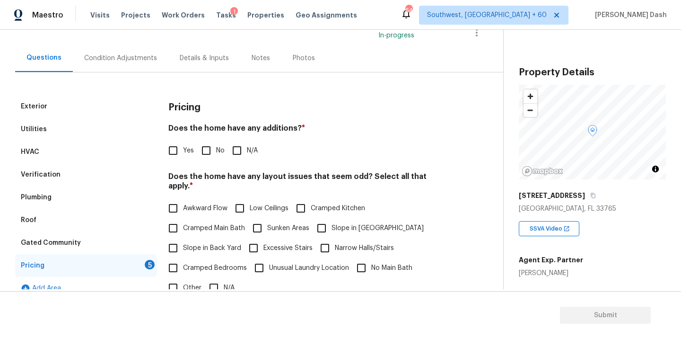
click at [201, 154] on input "No" at bounding box center [206, 150] width 20 height 20
checkbox input "true"
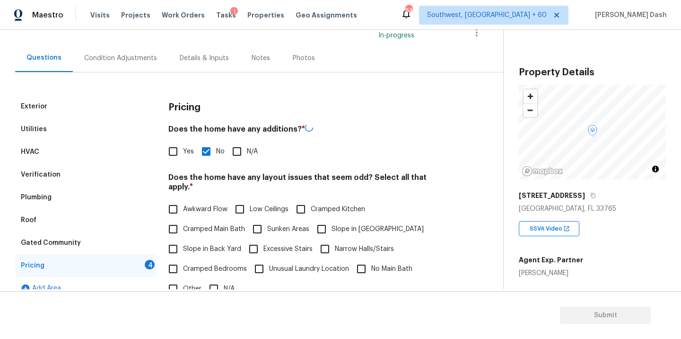
click at [178, 154] on input "Yes" at bounding box center [173, 151] width 20 height 20
checkbox input "true"
checkbox input "false"
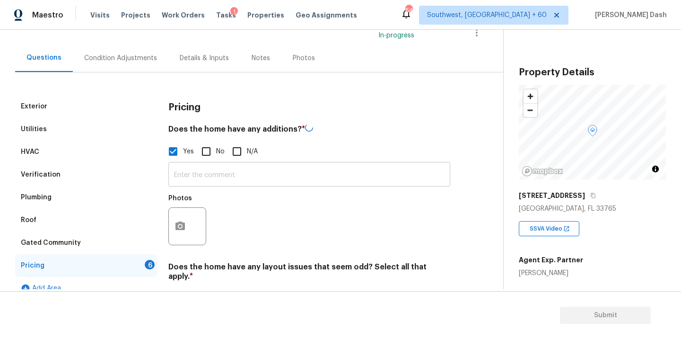
click at [207, 180] on input "text" at bounding box center [309, 175] width 282 height 22
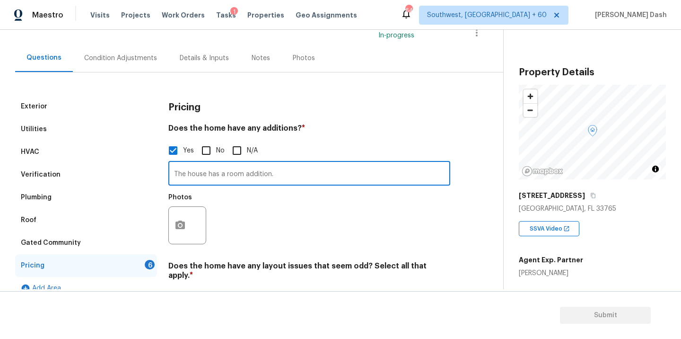
type input "The house has a room addition."
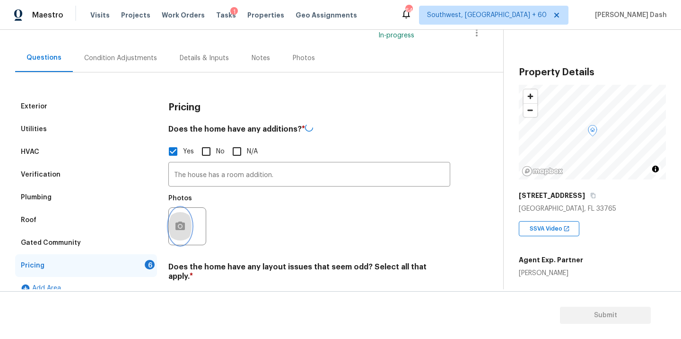
click at [178, 224] on icon "button" at bounding box center [179, 225] width 9 height 9
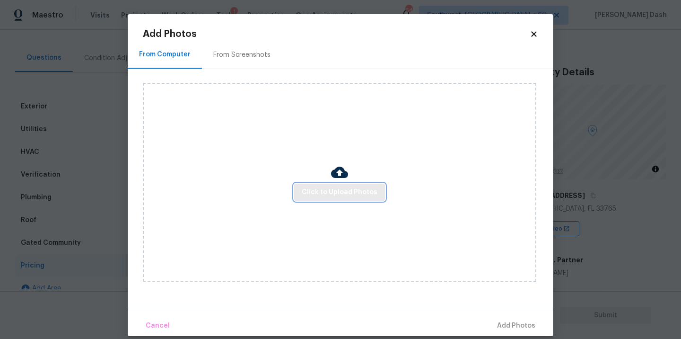
click at [321, 192] on span "Click to Upload Photos" at bounding box center [340, 192] width 76 height 12
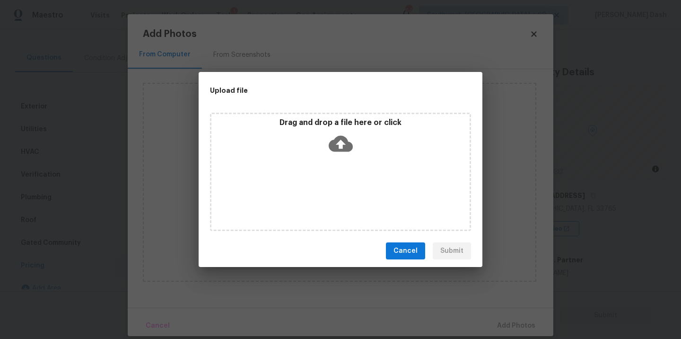
click at [321, 192] on div "Drag and drop a file here or click" at bounding box center [340, 172] width 261 height 118
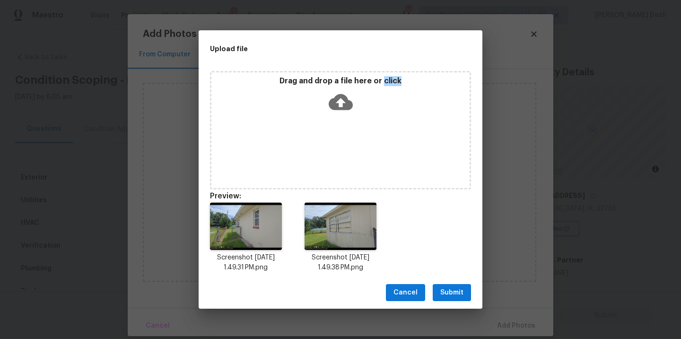
scroll to position [71, 0]
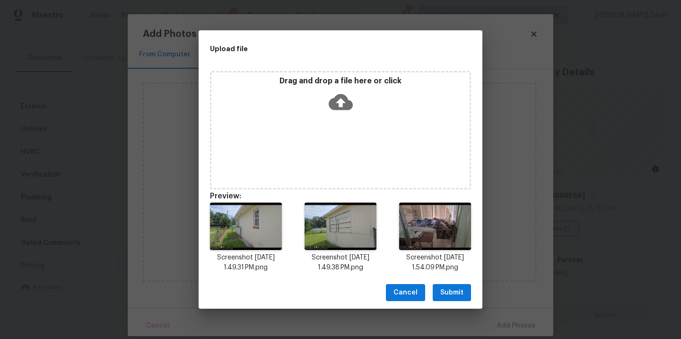
click at [446, 303] on div "Cancel Submit" at bounding box center [341, 292] width 284 height 33
click at [446, 301] on div "Cancel Submit" at bounding box center [341, 292] width 284 height 33
click at [447, 297] on span "Submit" at bounding box center [451, 293] width 23 height 12
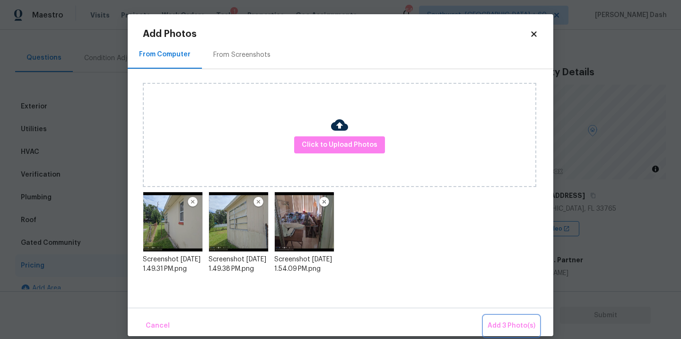
click at [508, 324] on span "Add 3 Photo(s)" at bounding box center [512, 326] width 48 height 12
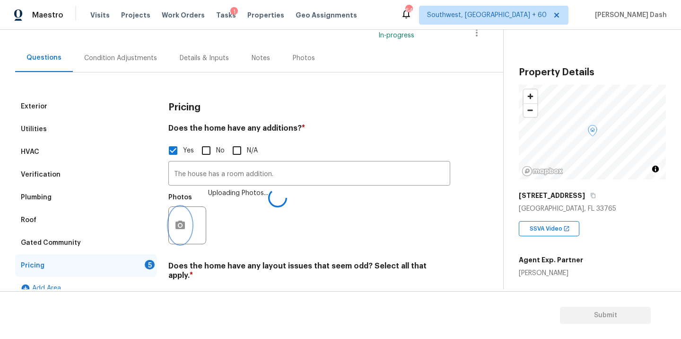
scroll to position [251, 0]
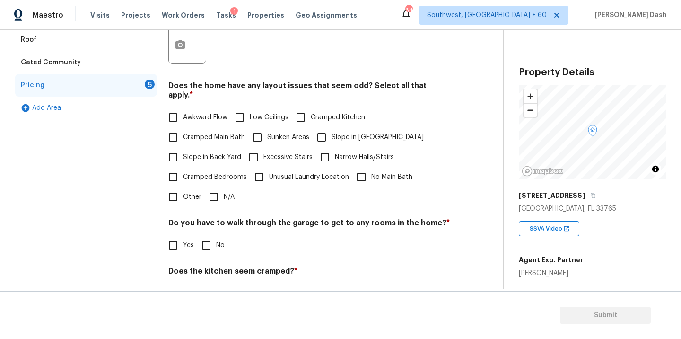
click at [210, 187] on input "N/A" at bounding box center [214, 197] width 20 height 20
checkbox input "true"
click at [208, 235] on div "Do you have to walk through the garage to get to any rooms in the home? * Yes No" at bounding box center [309, 237] width 282 height 37
click at [208, 240] on input "No" at bounding box center [206, 246] width 20 height 20
checkbox input "true"
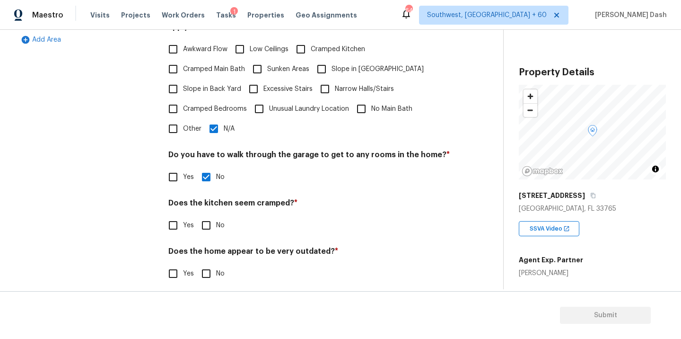
scroll to position [318, 0]
click at [207, 223] on input "No" at bounding box center [206, 226] width 20 height 20
checkbox input "true"
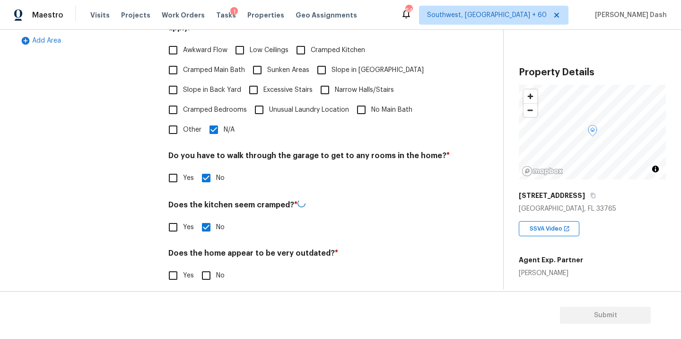
click at [207, 265] on input "No" at bounding box center [206, 275] width 20 height 20
checkbox input "true"
click at [95, 174] on div "Exterior Utilities HVAC Verification Plumbing Roof Gated Community Pricing 1 Ad…" at bounding box center [86, 73] width 142 height 450
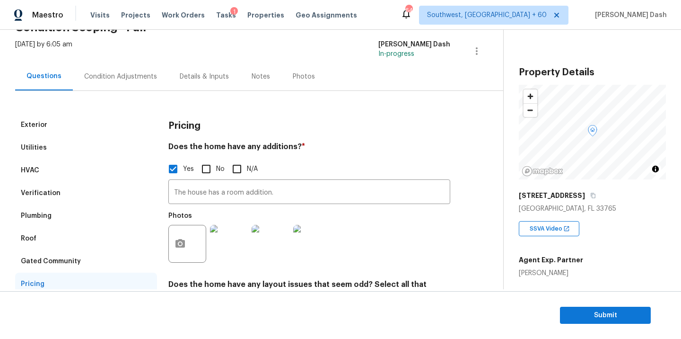
scroll to position [0, 0]
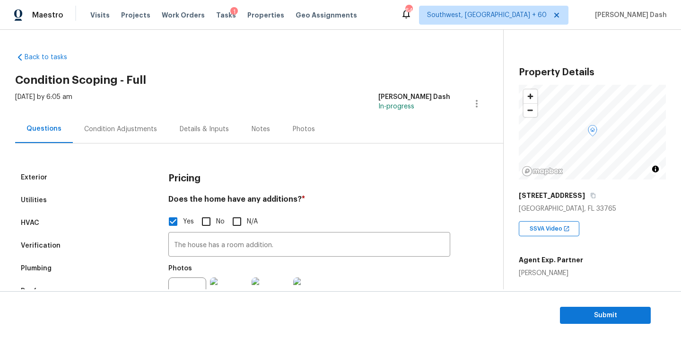
click at [112, 128] on div "Condition Adjustments" at bounding box center [120, 128] width 73 height 9
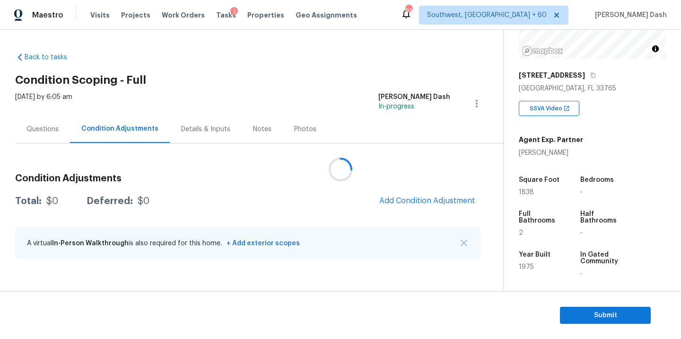
scroll to position [128, 0]
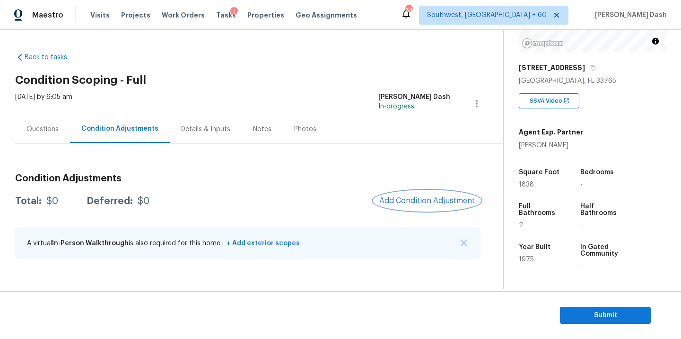
click at [401, 201] on span "Add Condition Adjustment" at bounding box center [427, 200] width 96 height 9
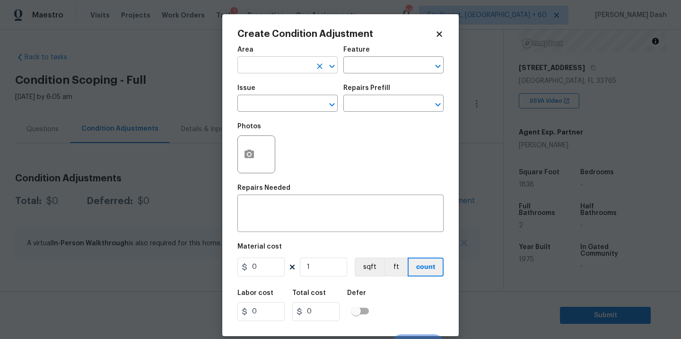
click at [283, 61] on input "text" at bounding box center [274, 66] width 74 height 15
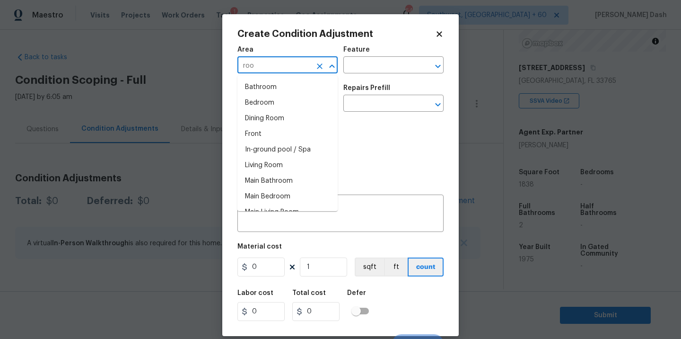
type input "roof"
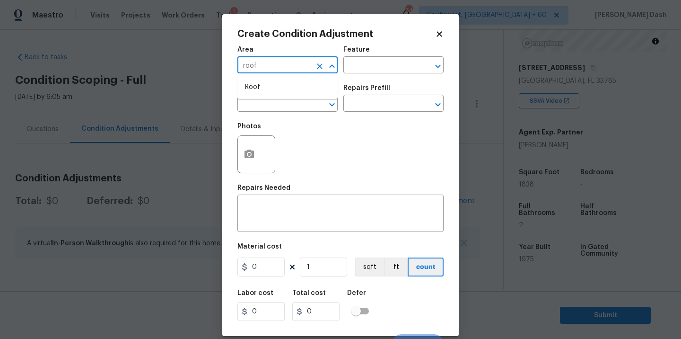
click at [262, 90] on li "Roof" at bounding box center [287, 87] width 100 height 16
type input "Roof"
click at [373, 64] on input "text" at bounding box center [380, 66] width 74 height 15
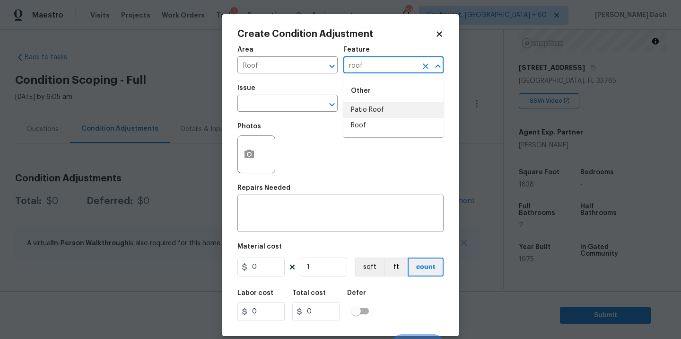
click at [372, 117] on li "Patio Roof" at bounding box center [393, 110] width 100 height 16
type input "Patio Roof"
click at [429, 67] on icon "Clear" at bounding box center [425, 65] width 9 height 9
type input "foo"
click at [424, 66] on icon "Clear" at bounding box center [425, 65] width 9 height 9
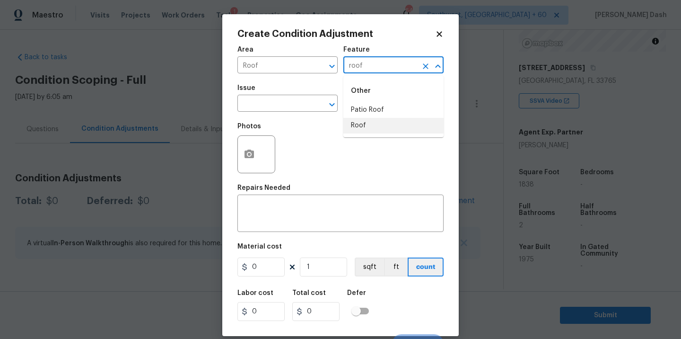
click at [385, 121] on li "Roof" at bounding box center [393, 126] width 100 height 16
type input "Roof"
click at [306, 114] on span "Issue ​" at bounding box center [287, 98] width 100 height 38
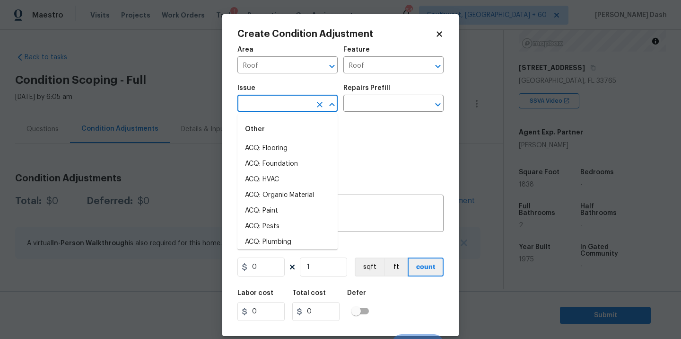
click at [302, 102] on input "text" at bounding box center [274, 104] width 74 height 15
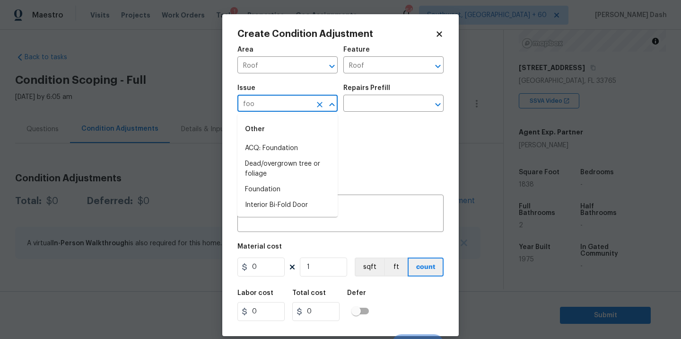
type input "foof"
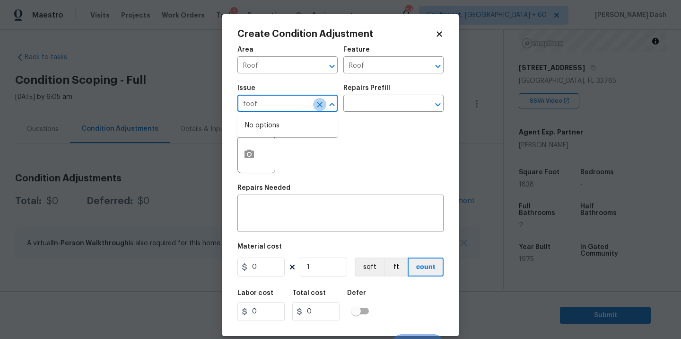
click at [324, 103] on icon "Clear" at bounding box center [319, 104] width 9 height 9
click at [285, 145] on li "ACQ: Shingle Roof" at bounding box center [287, 148] width 100 height 16
type input "ACQ: Shingle Roof"
click at [368, 110] on input "text" at bounding box center [380, 104] width 74 height 15
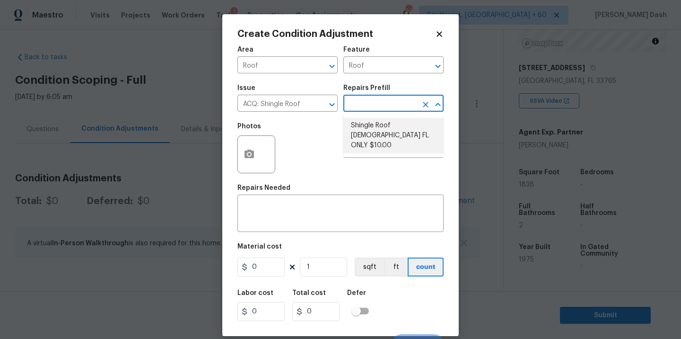
click at [369, 130] on li "Shingle Roof [DEMOGRAPHIC_DATA] FL ONLY $10.00" at bounding box center [393, 135] width 100 height 35
type input "Acquisition"
type textarea "Acquisition Scope ([US_STATE] Only): Shingle Roof 15+ years in age maintenance."
type input "10"
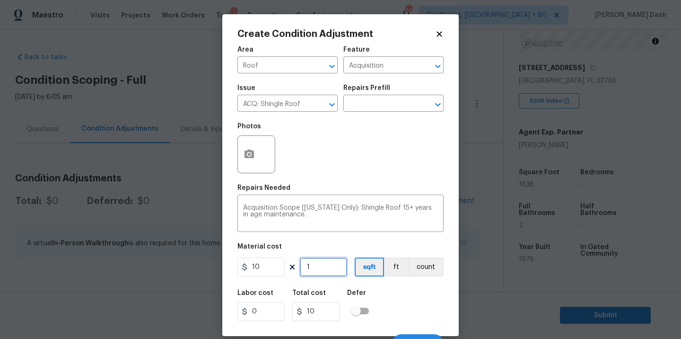
click at [326, 259] on input "1" at bounding box center [323, 266] width 47 height 19
type input "0"
type input "1"
type input "10"
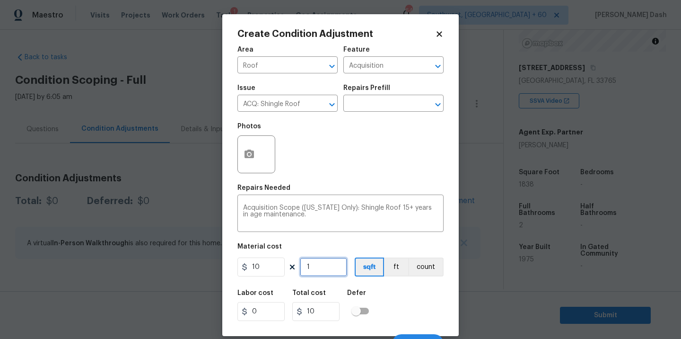
type input "18"
type input "180"
type input "183"
type input "1830"
type input "1838"
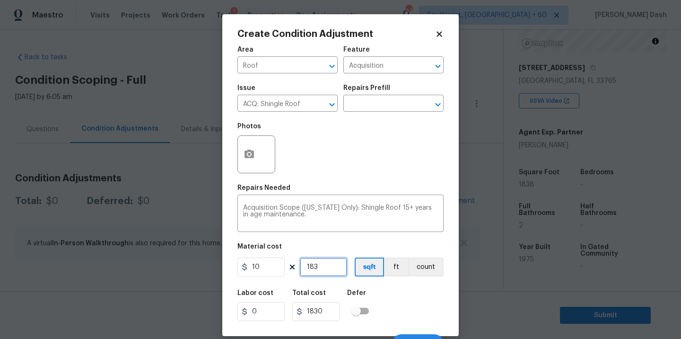
type input "18380"
type input "1838"
click at [403, 289] on div "Labor cost 0 Total cost 18380 Defer" at bounding box center [340, 305] width 206 height 43
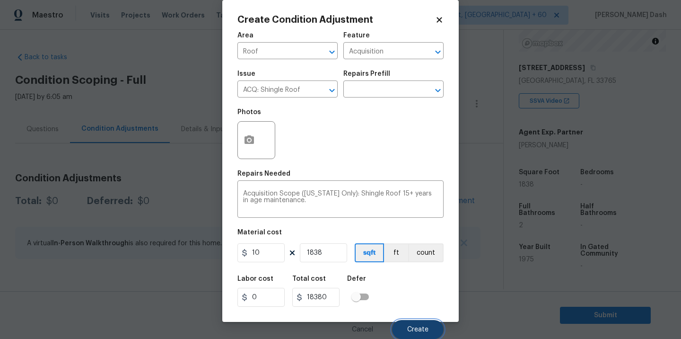
click at [414, 329] on span "Create" at bounding box center [417, 329] width 21 height 7
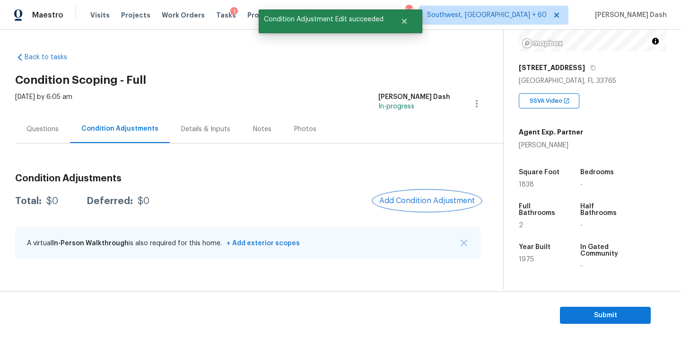
scroll to position [0, 0]
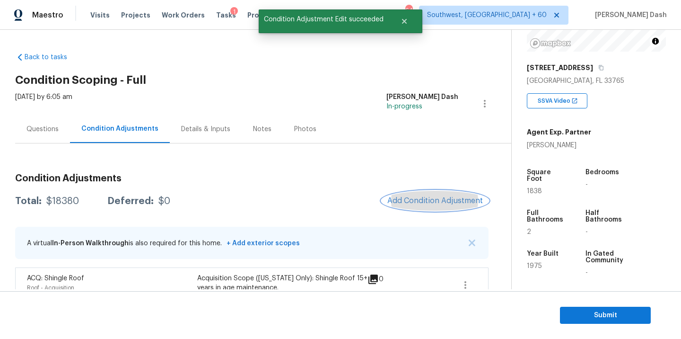
click at [421, 203] on span "Add Condition Adjustment" at bounding box center [435, 200] width 96 height 9
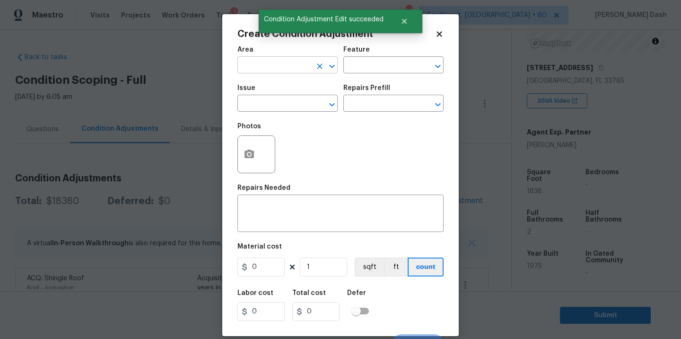
click at [306, 65] on input "text" at bounding box center [274, 66] width 74 height 15
drag, startPoint x: 275, startPoint y: 93, endPoint x: 291, endPoint y: 86, distance: 17.6
click at [275, 93] on li "HVAC" at bounding box center [287, 87] width 100 height 16
type input "HVAC"
click at [367, 67] on input "text" at bounding box center [380, 66] width 74 height 15
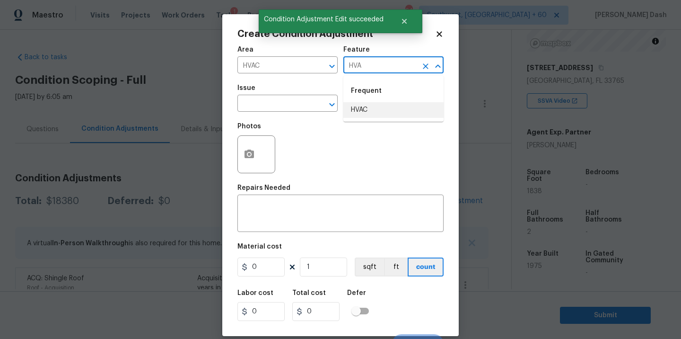
click at [363, 107] on li "HVAC" at bounding box center [393, 110] width 100 height 16
type input "HVAC"
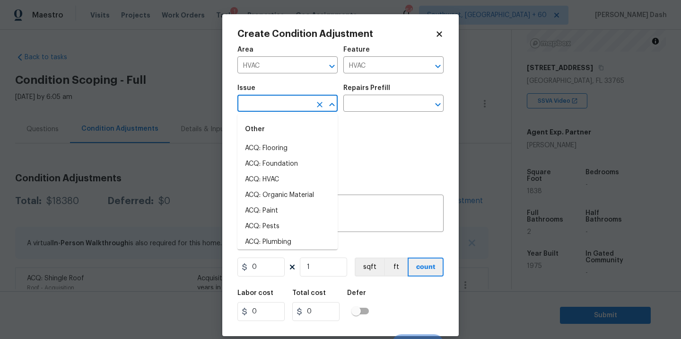
click at [297, 107] on input "text" at bounding box center [274, 104] width 74 height 15
drag, startPoint x: 291, startPoint y: 152, endPoint x: 301, endPoint y: 145, distance: 12.5
click at [291, 153] on li "ACQ: HVAC" at bounding box center [287, 148] width 100 height 16
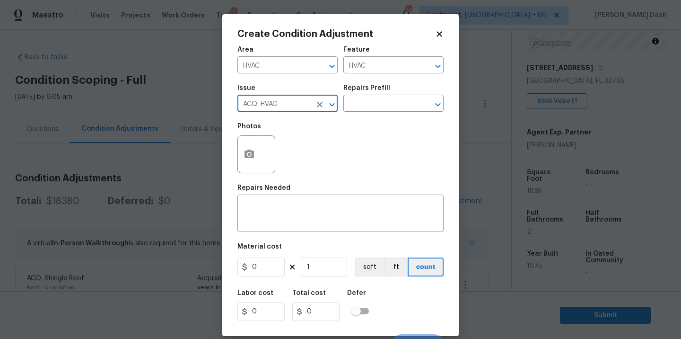
type input "ACQ: HVAC"
click at [372, 114] on div "Issue ACQ: HVAC ​ Repairs Prefill ​" at bounding box center [340, 98] width 206 height 38
click at [372, 110] on input "text" at bounding box center [380, 104] width 74 height 15
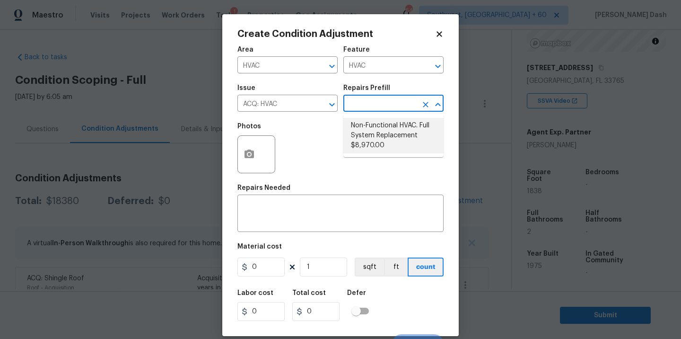
click at [367, 146] on li "Non-Functional HVAC. Full System Replacement $8,970.00" at bounding box center [393, 135] width 100 height 35
type input "Acquisition"
type textarea "Acquisition Scope: Full System Replacement"
type input "8970"
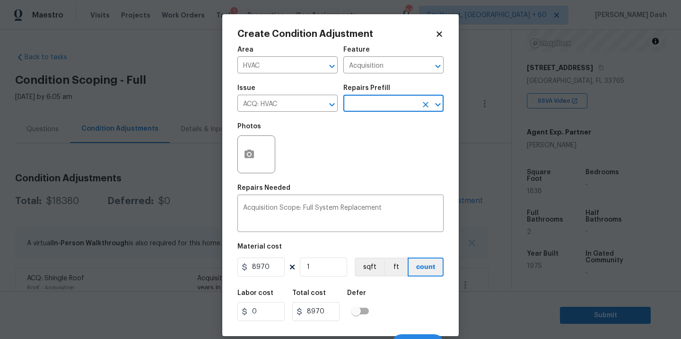
scroll to position [15, 0]
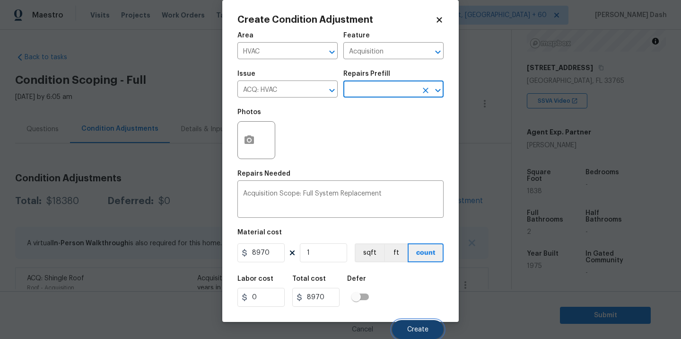
click at [419, 329] on span "Create" at bounding box center [417, 329] width 21 height 7
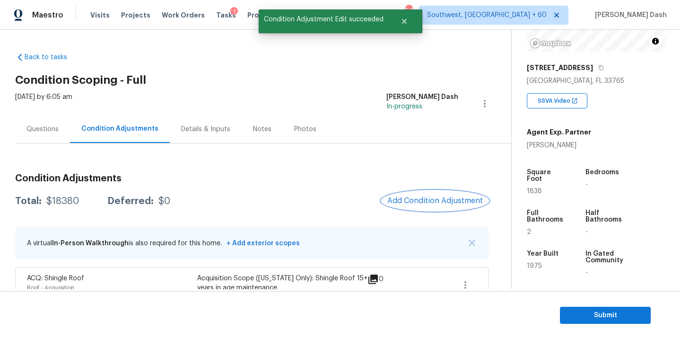
scroll to position [0, 0]
click at [423, 191] on div at bounding box center [340, 169] width 681 height 339
click at [423, 191] on button "Add Condition Adjustment" at bounding box center [435, 201] width 107 height 20
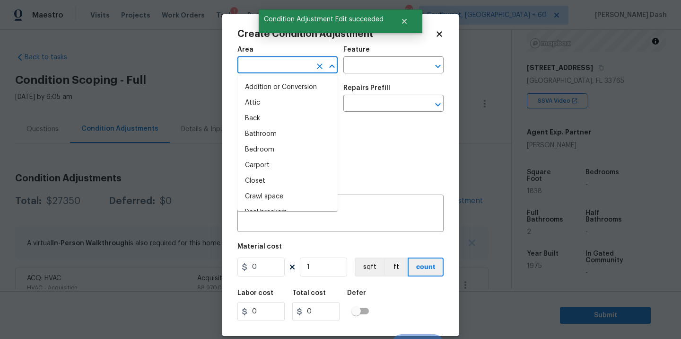
click at [295, 63] on input "text" at bounding box center [274, 66] width 74 height 15
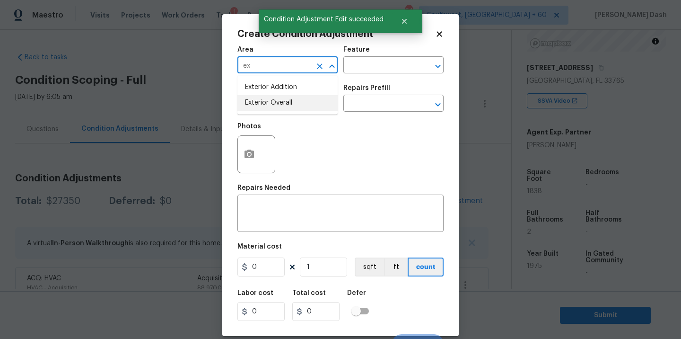
click at [281, 103] on li "Exterior Overall" at bounding box center [287, 103] width 100 height 16
type input "Exterior Overall"
click at [256, 151] on button "button" at bounding box center [249, 154] width 23 height 37
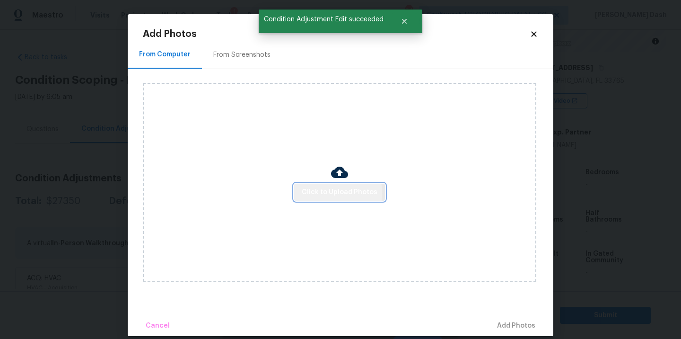
click at [313, 193] on span "Click to Upload Photos" at bounding box center [340, 192] width 76 height 12
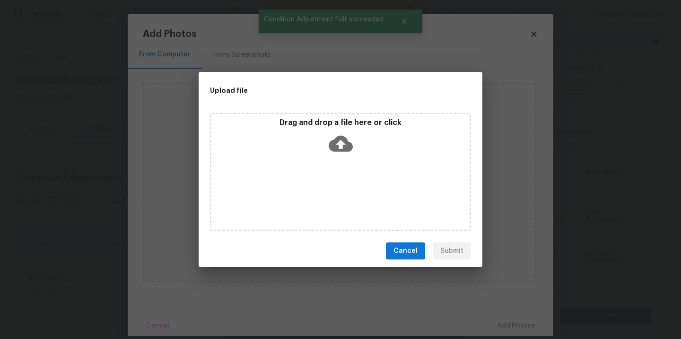
click at [313, 193] on div "Drag and drop a file here or click" at bounding box center [340, 172] width 261 height 118
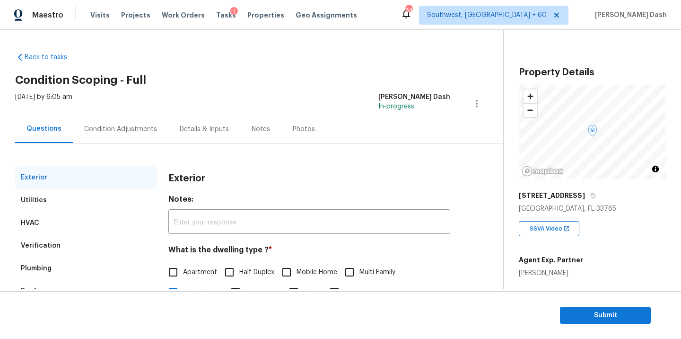
click at [59, 251] on div "Verification" at bounding box center [86, 245] width 142 height 23
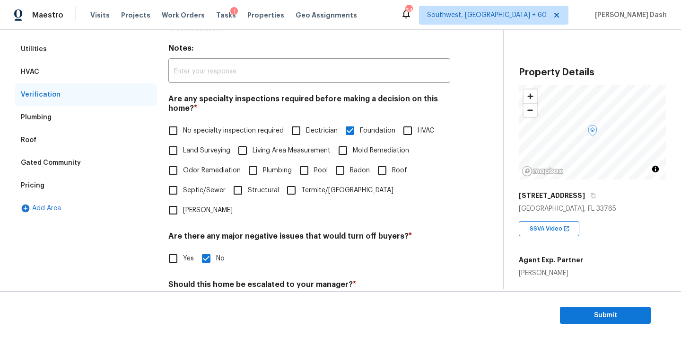
scroll to position [257, 0]
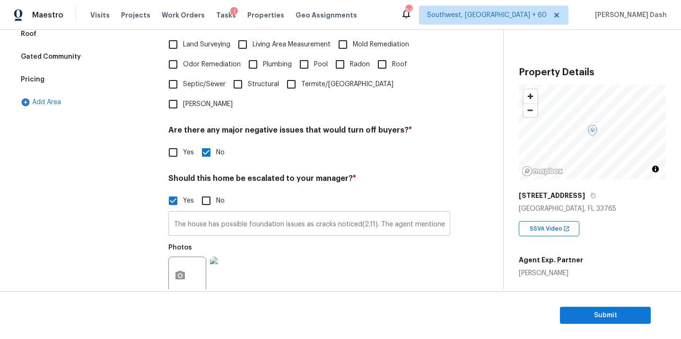
click at [351, 213] on input "The house has possible foundation issues as cracks noticed(2.11). The agent men…" at bounding box center [309, 224] width 282 height 22
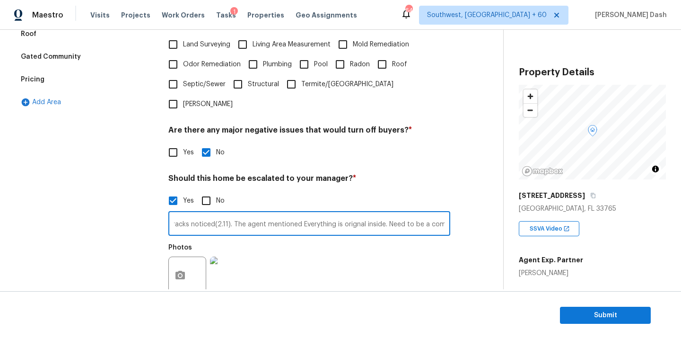
scroll to position [0, 159]
click at [348, 213] on input "The house has possible foundation issues as cracks noticed(2.11). The agent men…" at bounding box center [309, 224] width 282 height 22
click at [377, 213] on input "The house has possible foundation issues as cracks noticed(2.11). The agent men…" at bounding box center [309, 224] width 282 height 22
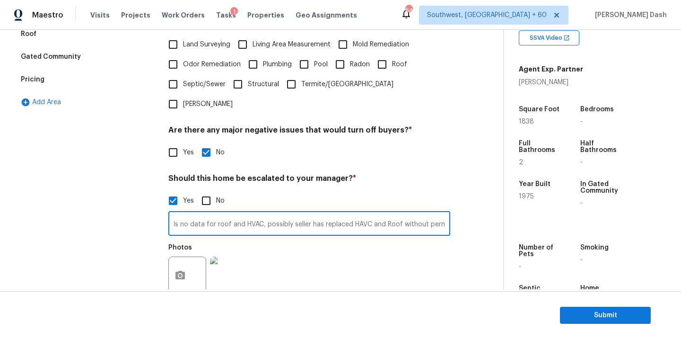
scroll to position [320, 0]
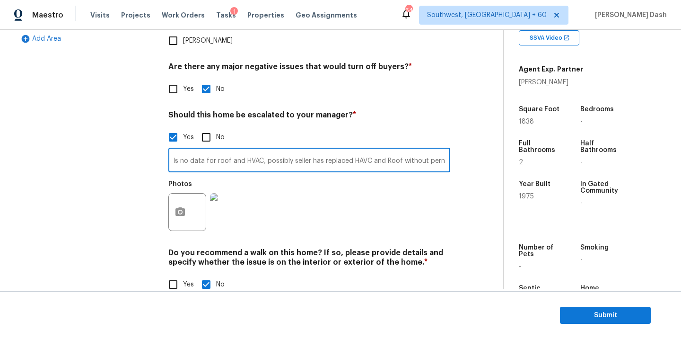
type input "The house has possible foundation issues as cracks noticed(2.11). As per county…"
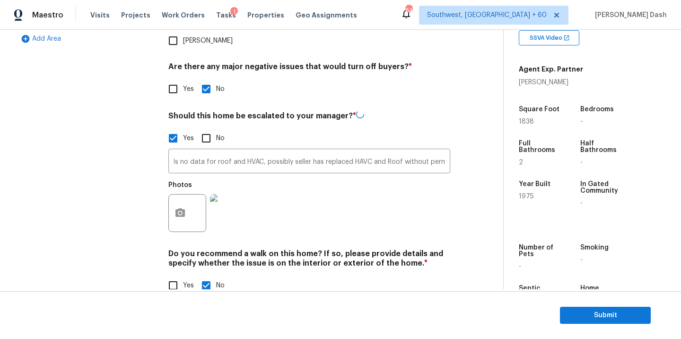
click at [412, 198] on div "Photos" at bounding box center [309, 206] width 282 height 61
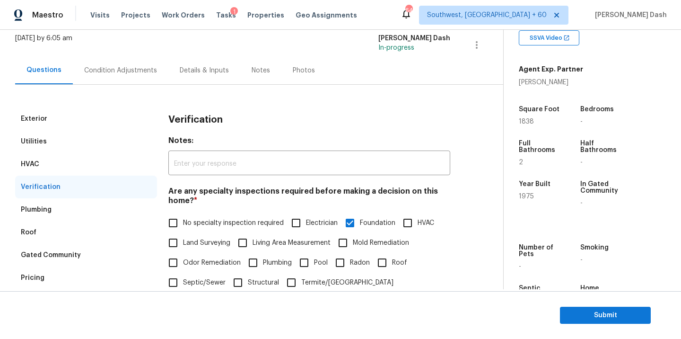
click at [116, 65] on div "Condition Adjustments" at bounding box center [121, 70] width 96 height 28
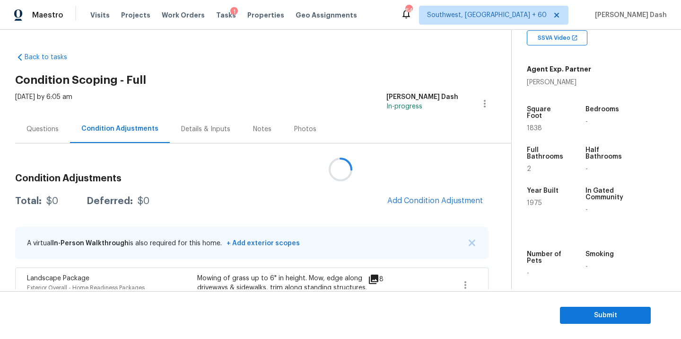
click at [421, 194] on div at bounding box center [340, 169] width 681 height 339
click at [421, 202] on div at bounding box center [340, 169] width 681 height 339
click at [421, 202] on span "Add Condition Adjustment" at bounding box center [435, 200] width 96 height 9
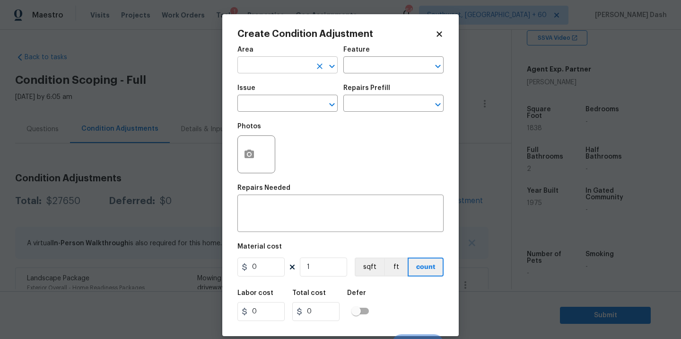
click at [281, 68] on input "text" at bounding box center [274, 66] width 74 height 15
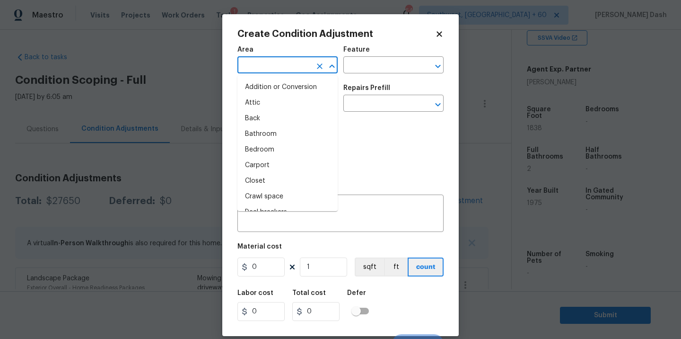
type input "E"
type input "x"
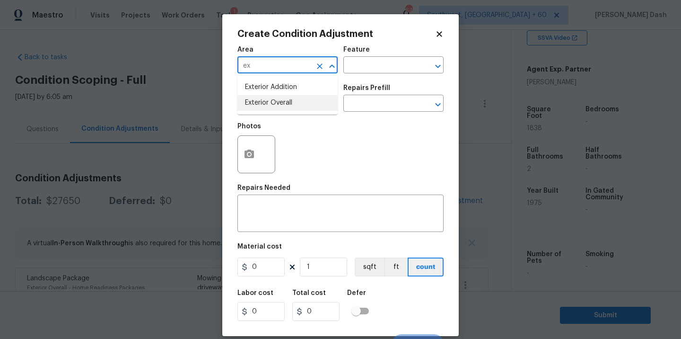
click at [262, 106] on li "Exterior Overall" at bounding box center [287, 103] width 100 height 16
type input "Exterior Overall"
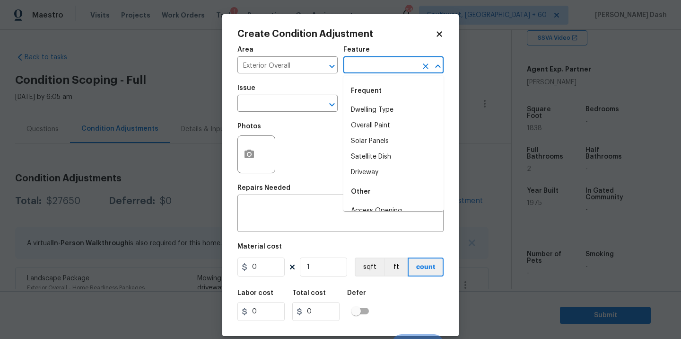
click at [352, 70] on input "text" at bounding box center [380, 66] width 74 height 15
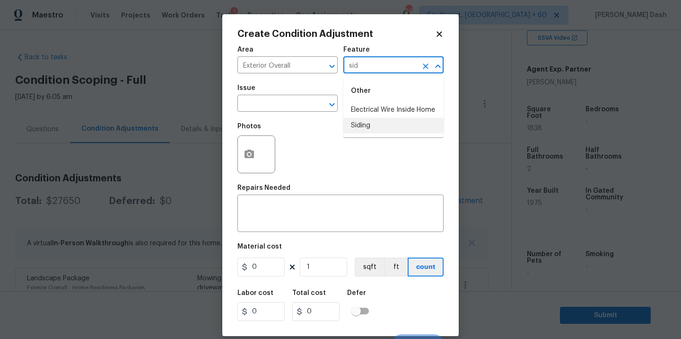
click at [351, 131] on li "Siding" at bounding box center [393, 126] width 100 height 16
type input "Siding"
click at [302, 106] on input "text" at bounding box center [274, 104] width 74 height 15
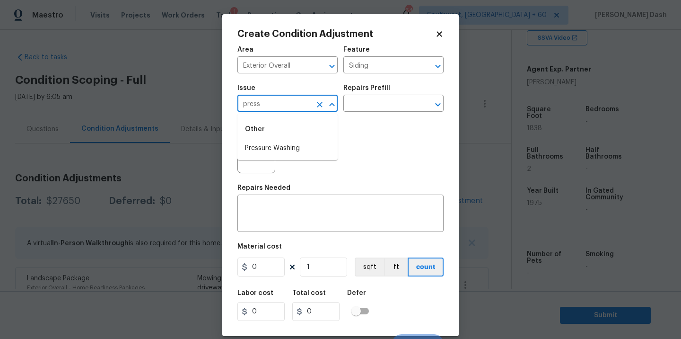
click at [283, 141] on li "Pressure Washing" at bounding box center [287, 148] width 100 height 16
type input "Pressure Washing"
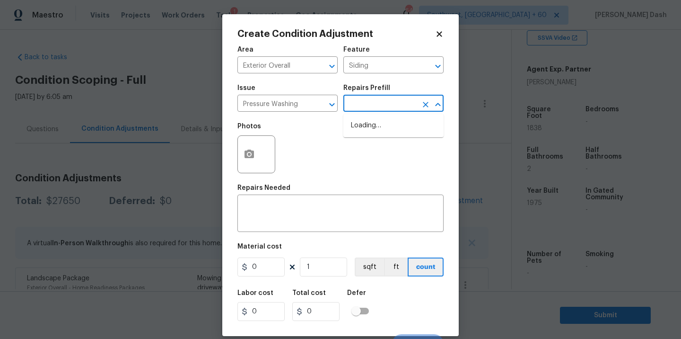
click at [360, 98] on input "text" at bounding box center [380, 104] width 74 height 15
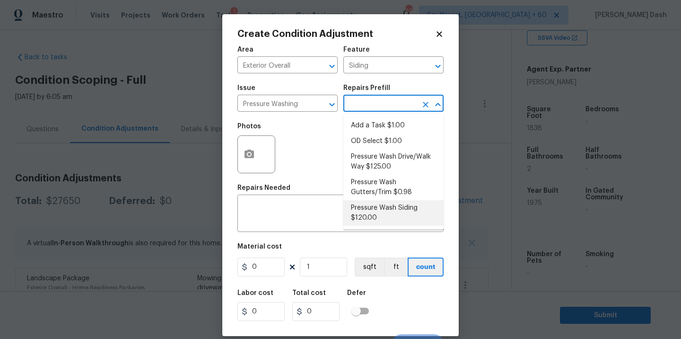
click at [367, 215] on li "Pressure Wash Siding $120.00" at bounding box center [393, 213] width 100 height 26
type textarea "Protect areas as needed for pressure washing. Pressure wash the siding on the h…"
type input "120"
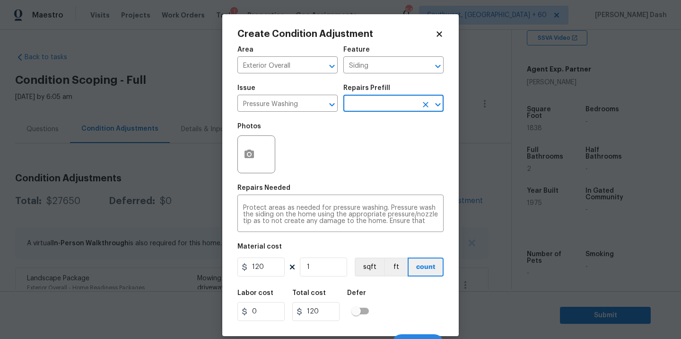
scroll to position [15, 0]
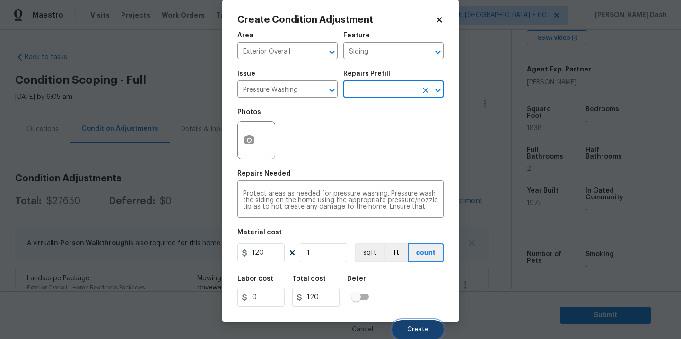
click at [412, 327] on span "Create" at bounding box center [417, 329] width 21 height 7
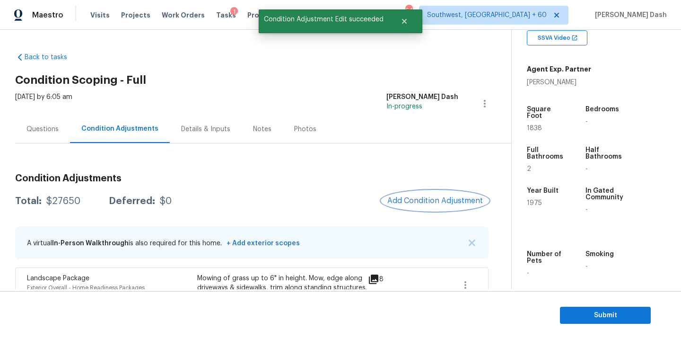
scroll to position [0, 0]
click at [438, 203] on div at bounding box center [340, 169] width 681 height 339
click at [438, 203] on span "Add Condition Adjustment" at bounding box center [435, 200] width 96 height 9
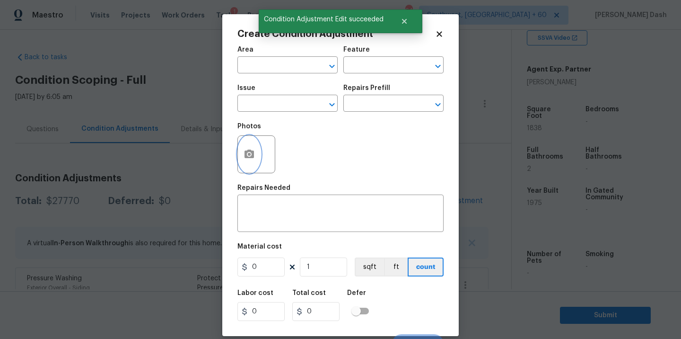
click at [249, 149] on icon "button" at bounding box center [249, 153] width 9 height 9
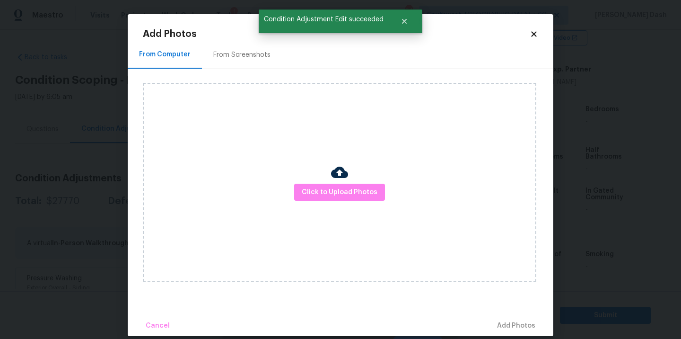
click at [317, 203] on div "Click to Upload Photos" at bounding box center [340, 182] width 394 height 199
click at [317, 198] on button "Click to Upload Photos" at bounding box center [339, 193] width 91 height 18
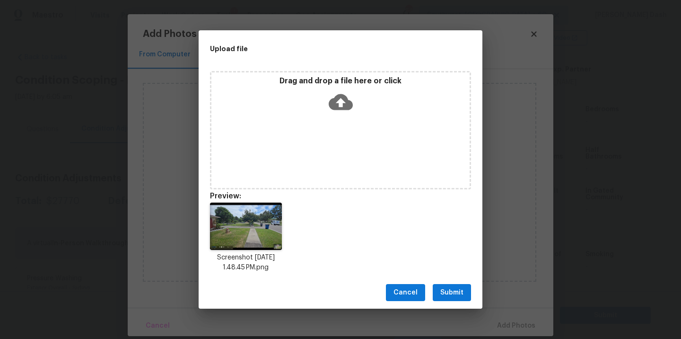
click at [452, 293] on span "Submit" at bounding box center [451, 293] width 23 height 12
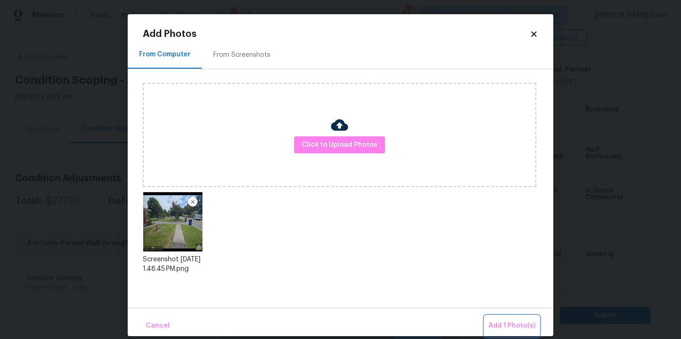
click at [513, 318] on button "Add 1 Photo(s)" at bounding box center [512, 325] width 54 height 20
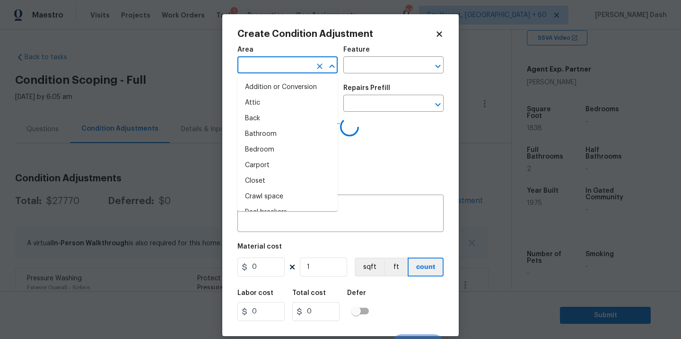
click at [309, 69] on input "text" at bounding box center [274, 66] width 74 height 15
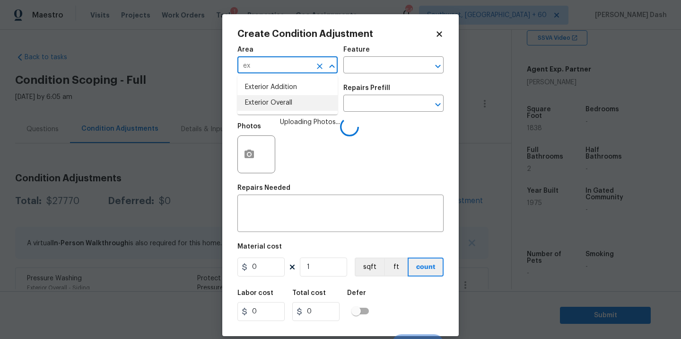
click at [295, 103] on li "Exterior Overall" at bounding box center [287, 103] width 100 height 16
type input "Exterior Overall"
click at [360, 62] on input "text" at bounding box center [380, 66] width 74 height 15
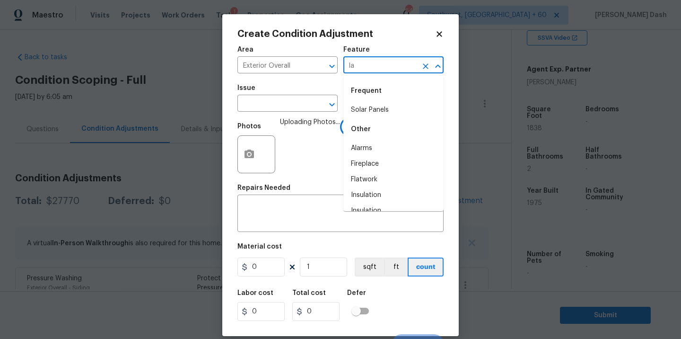
type input "lan"
type input "d"
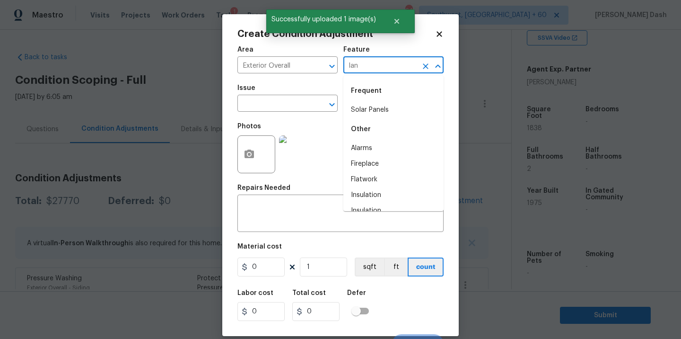
type input "land"
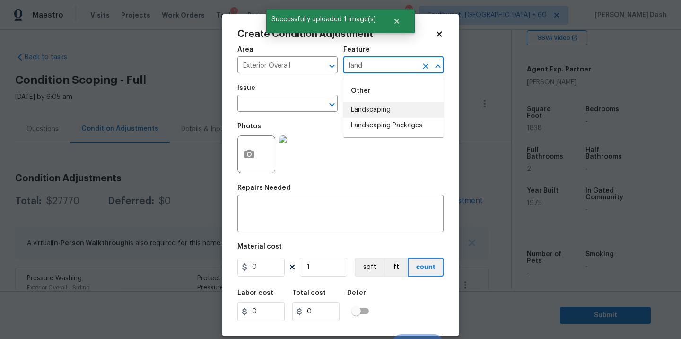
click at [368, 111] on li "Landscaping" at bounding box center [393, 110] width 100 height 16
type input "Landscaping"
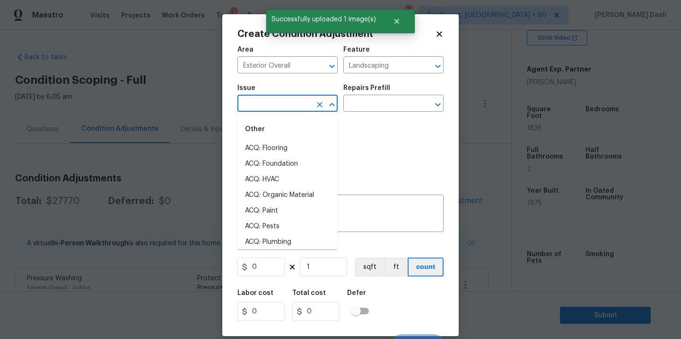
click at [303, 108] on input "text" at bounding box center [274, 104] width 74 height 15
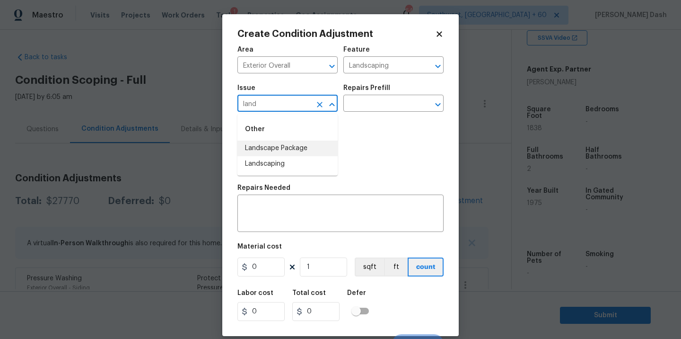
click at [279, 155] on li "Landscape Package" at bounding box center [287, 148] width 100 height 16
type input "Landscape Package"
click at [323, 109] on button "Clear" at bounding box center [319, 104] width 13 height 13
click at [295, 164] on li "Landscaping" at bounding box center [287, 164] width 100 height 16
type input "Landscaping"
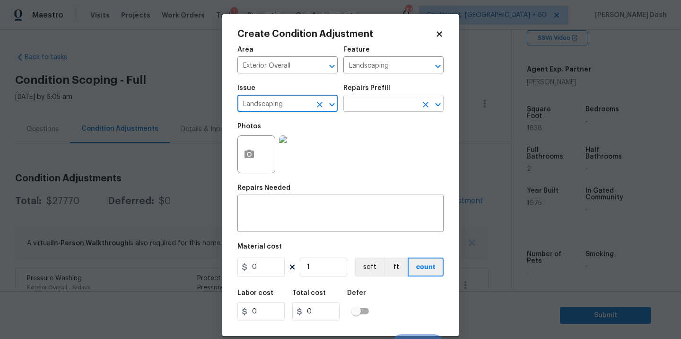
click at [370, 104] on input "text" at bounding box center [380, 104] width 74 height 15
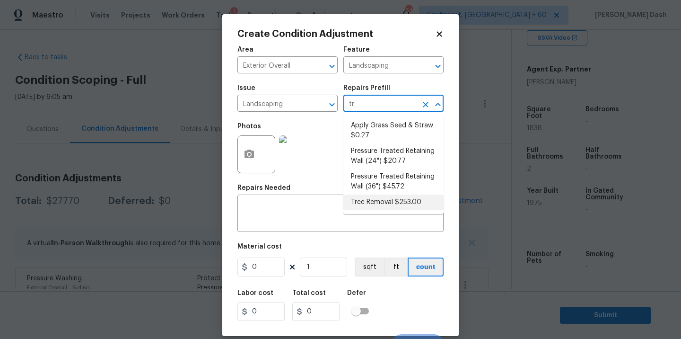
type input "t"
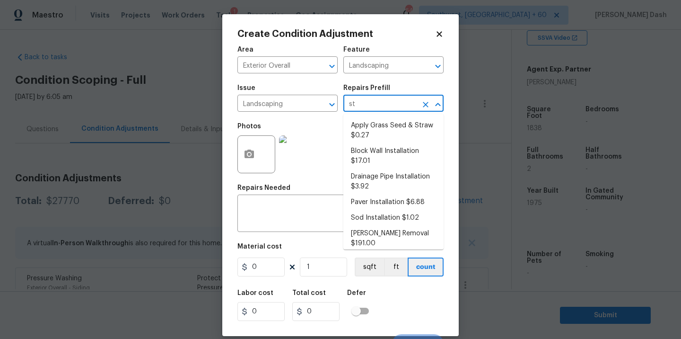
type input "stu"
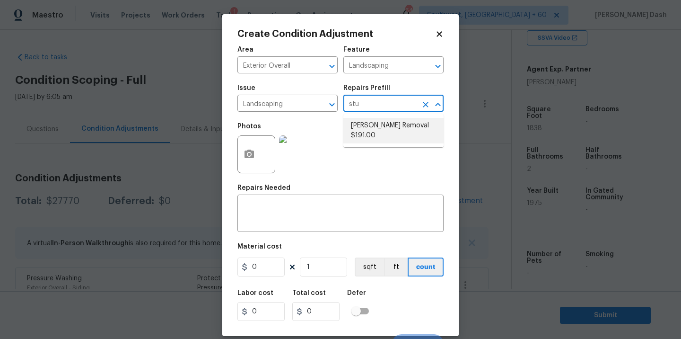
click at [404, 131] on li "Stump Removal $191.00" at bounding box center [393, 131] width 100 height 26
type textarea "Grind/remove the tree stump (8''-12'' diameter). Backfill and level the grounde…"
type input "191"
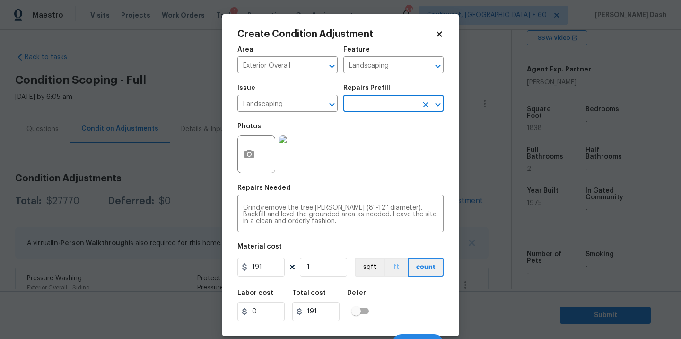
scroll to position [15, 0]
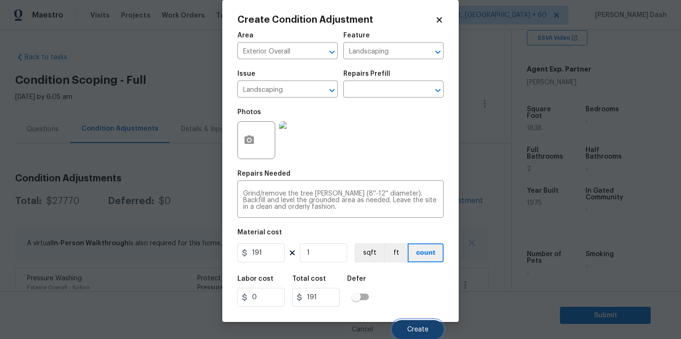
click at [415, 323] on button "Create" at bounding box center [418, 329] width 52 height 19
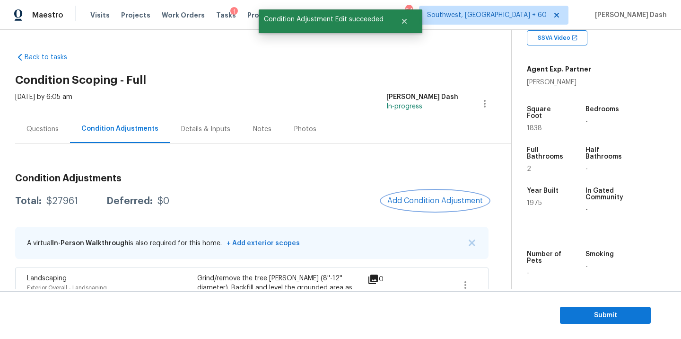
scroll to position [0, 0]
click at [431, 201] on span "Add Condition Adjustment" at bounding box center [435, 200] width 96 height 9
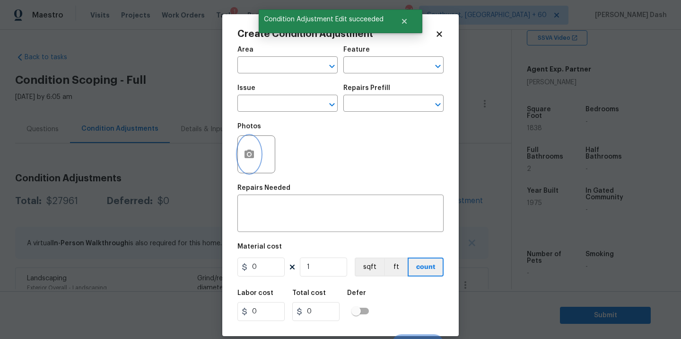
click at [253, 160] on button "button" at bounding box center [249, 154] width 23 height 37
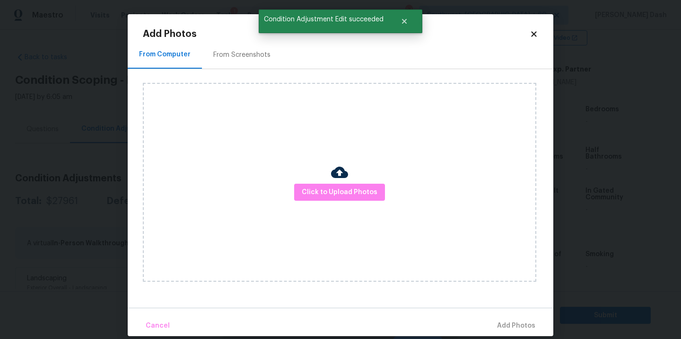
click at [322, 210] on div "Click to Upload Photos" at bounding box center [340, 182] width 394 height 199
click at [322, 192] on span "Click to Upload Photos" at bounding box center [340, 192] width 76 height 12
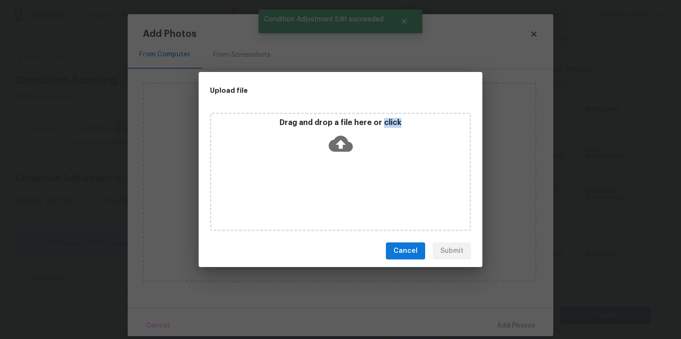
click at [322, 192] on div "Drag and drop a file here or click" at bounding box center [340, 172] width 261 height 118
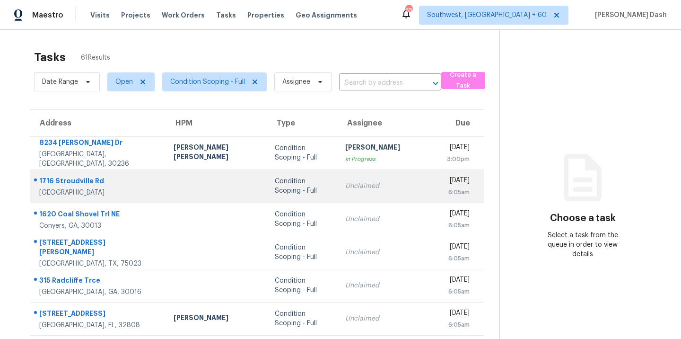
click at [212, 185] on div at bounding box center [217, 186] width 87 height 2
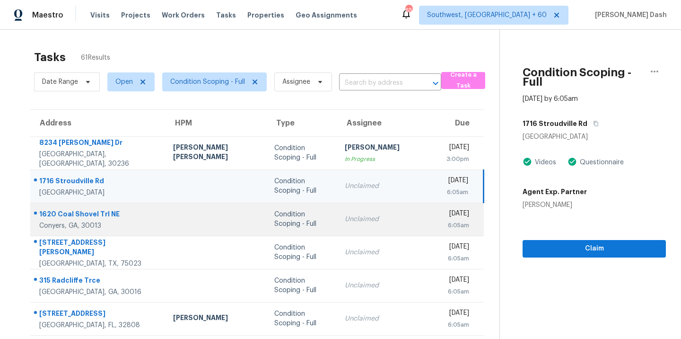
click at [308, 212] on td "Condition Scoping - Full" at bounding box center [302, 218] width 70 height 33
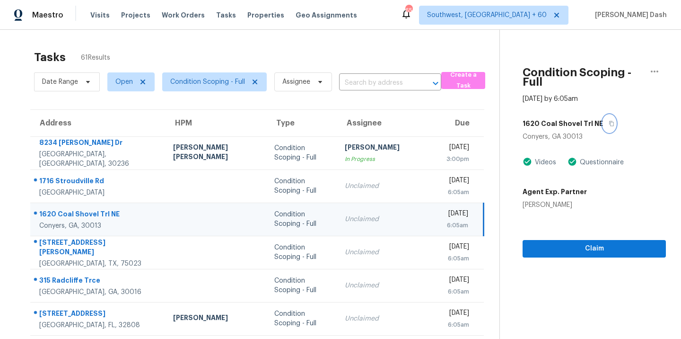
click at [603, 115] on button "button" at bounding box center [609, 123] width 13 height 17
click at [345, 218] on div "Unclaimed" at bounding box center [388, 218] width 86 height 9
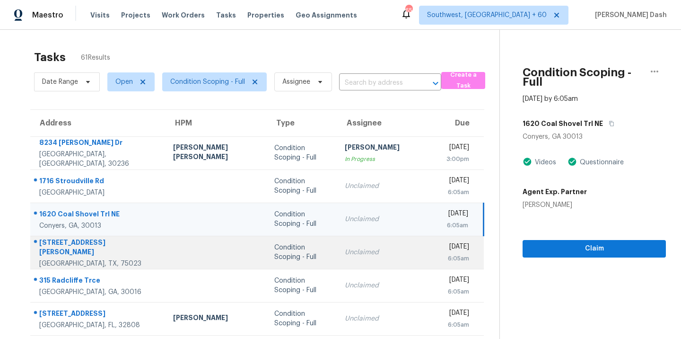
click at [299, 255] on div "Condition Scoping - Full" at bounding box center [301, 252] width 55 height 19
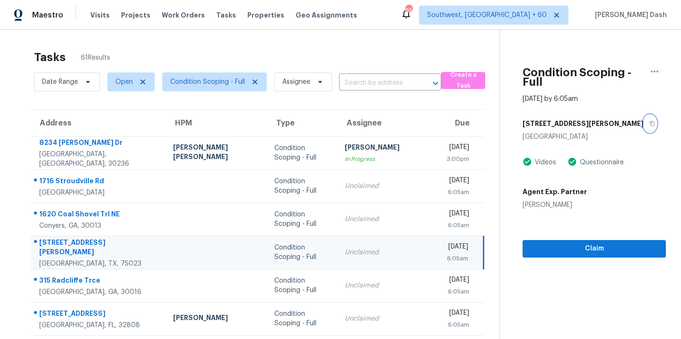
click at [644, 115] on button "button" at bounding box center [650, 123] width 13 height 17
